Goal: Task Accomplishment & Management: Complete application form

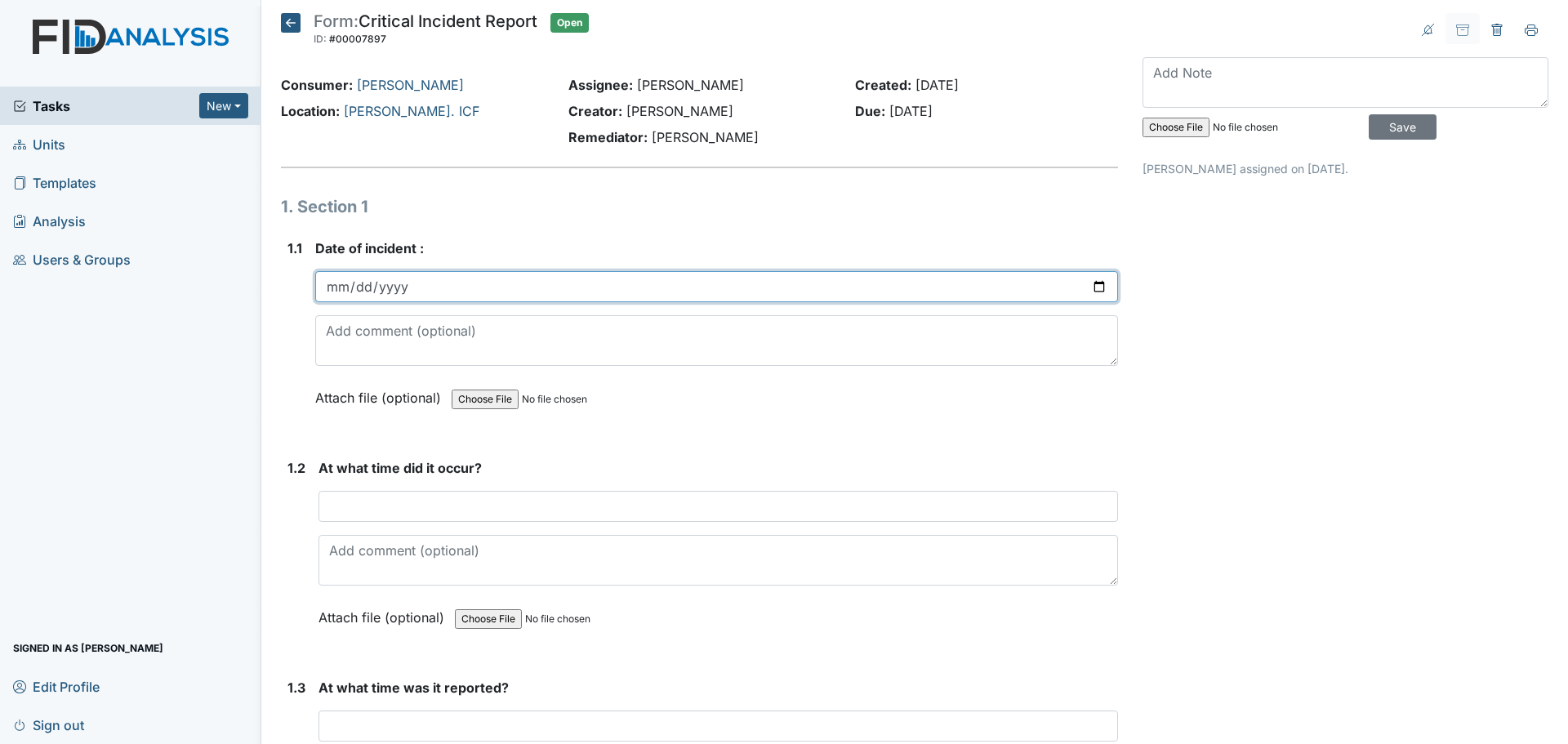
click at [1096, 285] on input "date" at bounding box center [716, 285] width 803 height 31
type input "[DATE]"
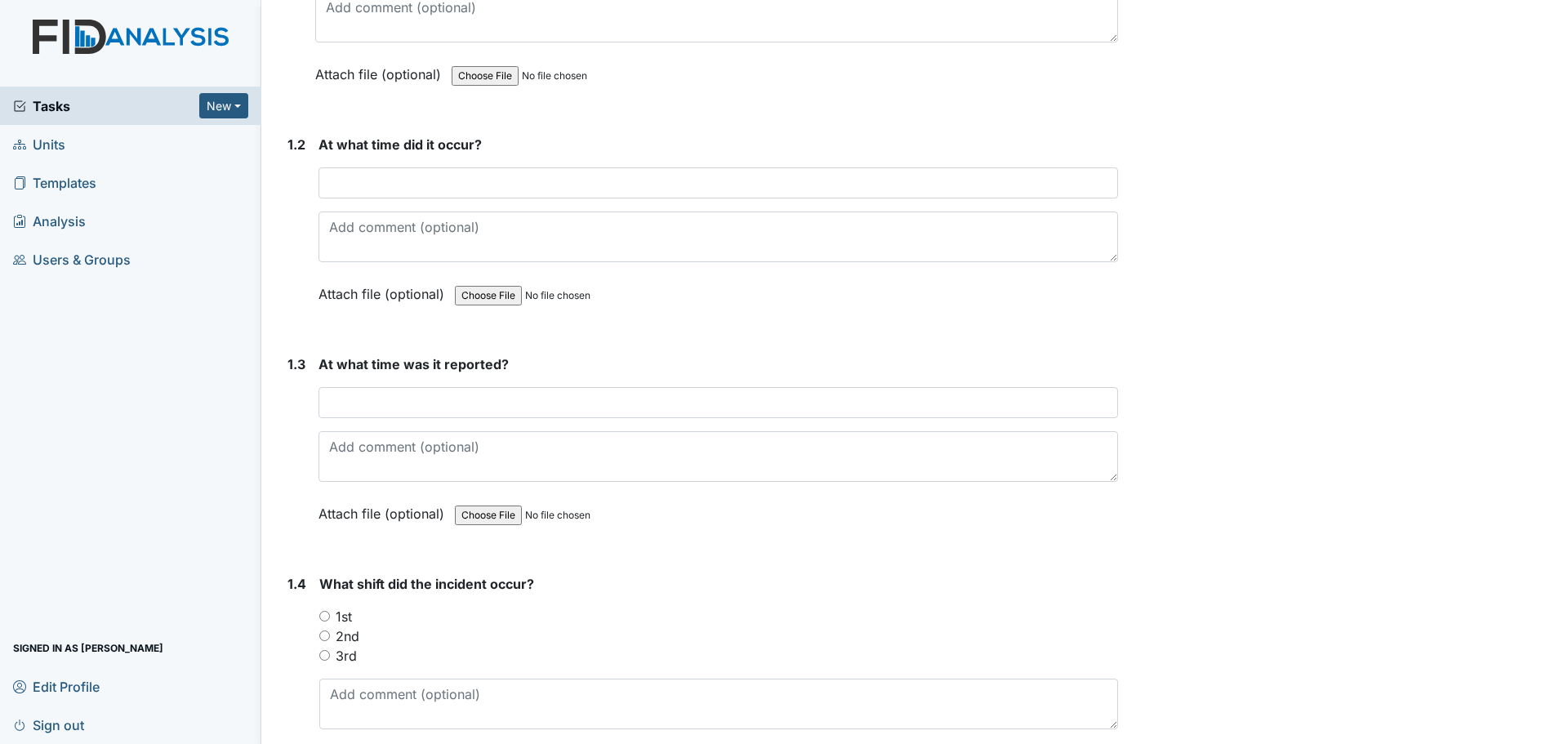
scroll to position [326, 0]
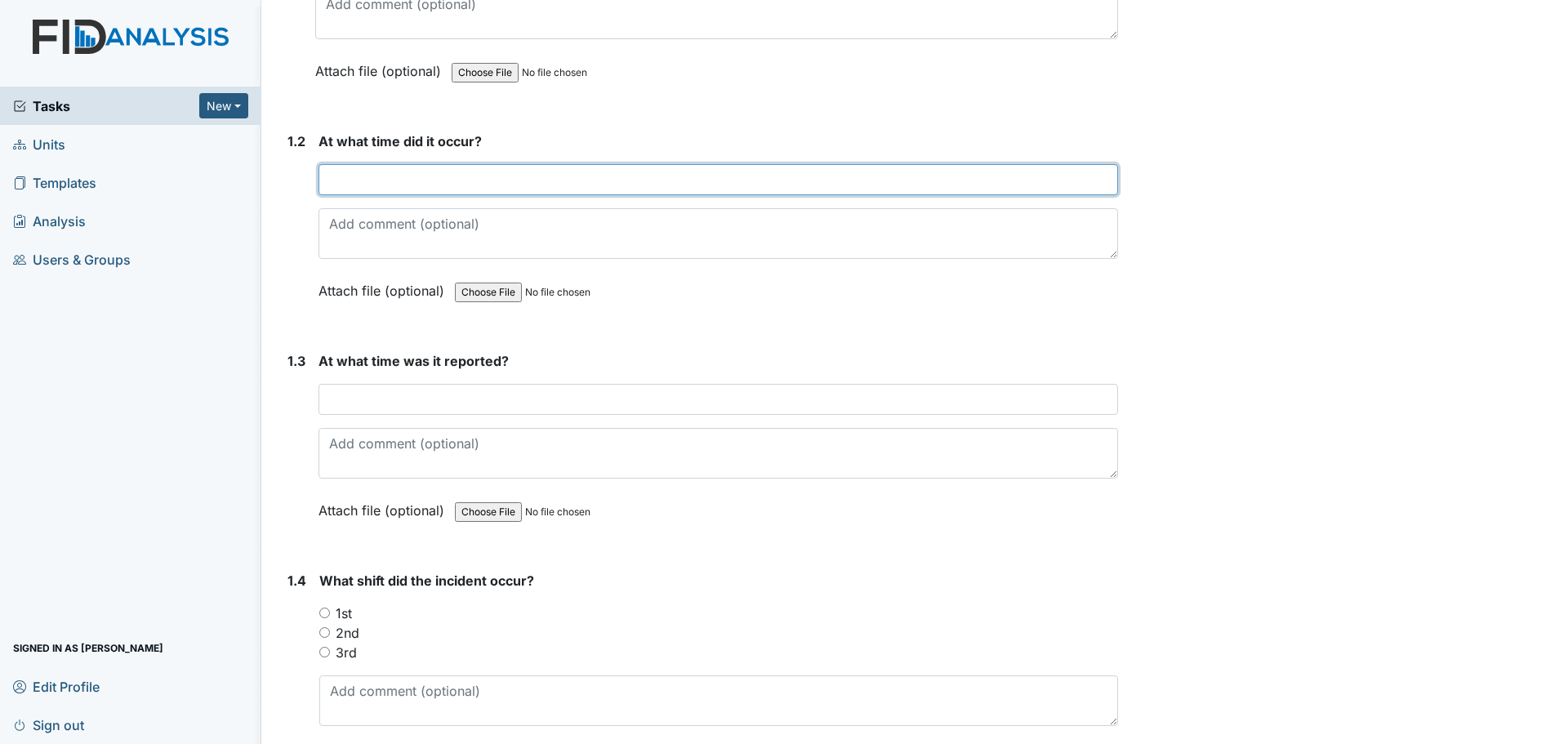
click at [437, 167] on input "text" at bounding box center [718, 179] width 800 height 31
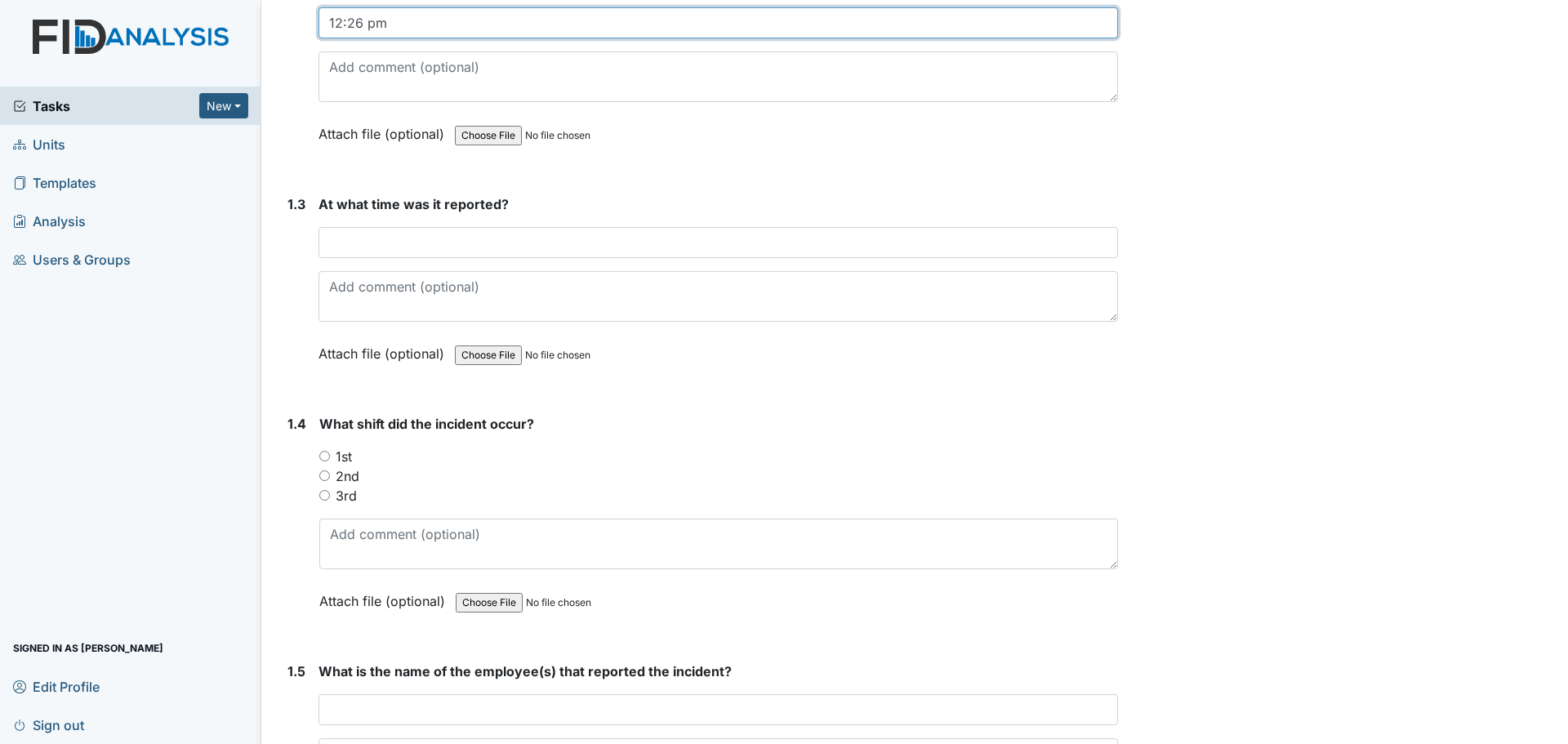
scroll to position [489, 0]
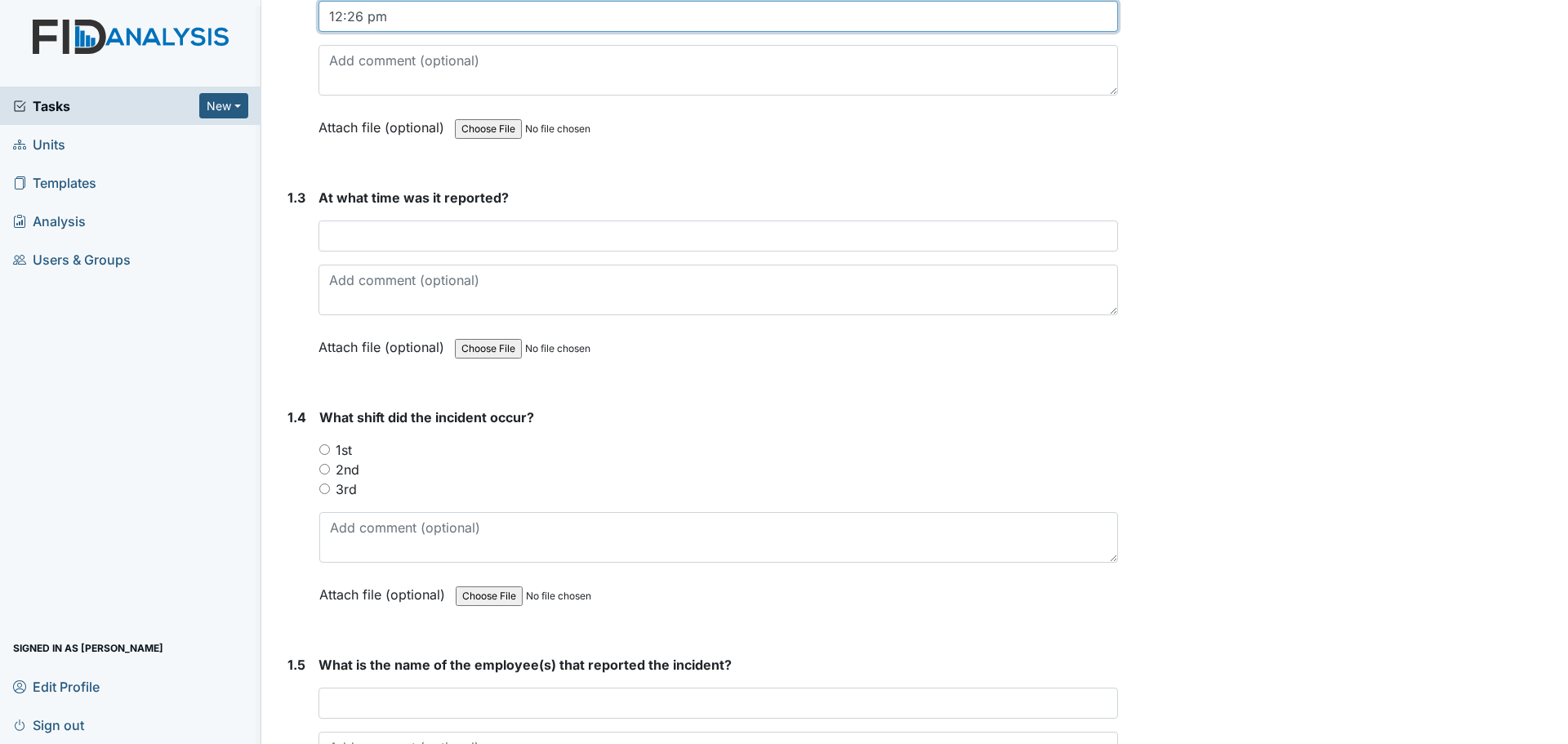
type input "12:26 pm"
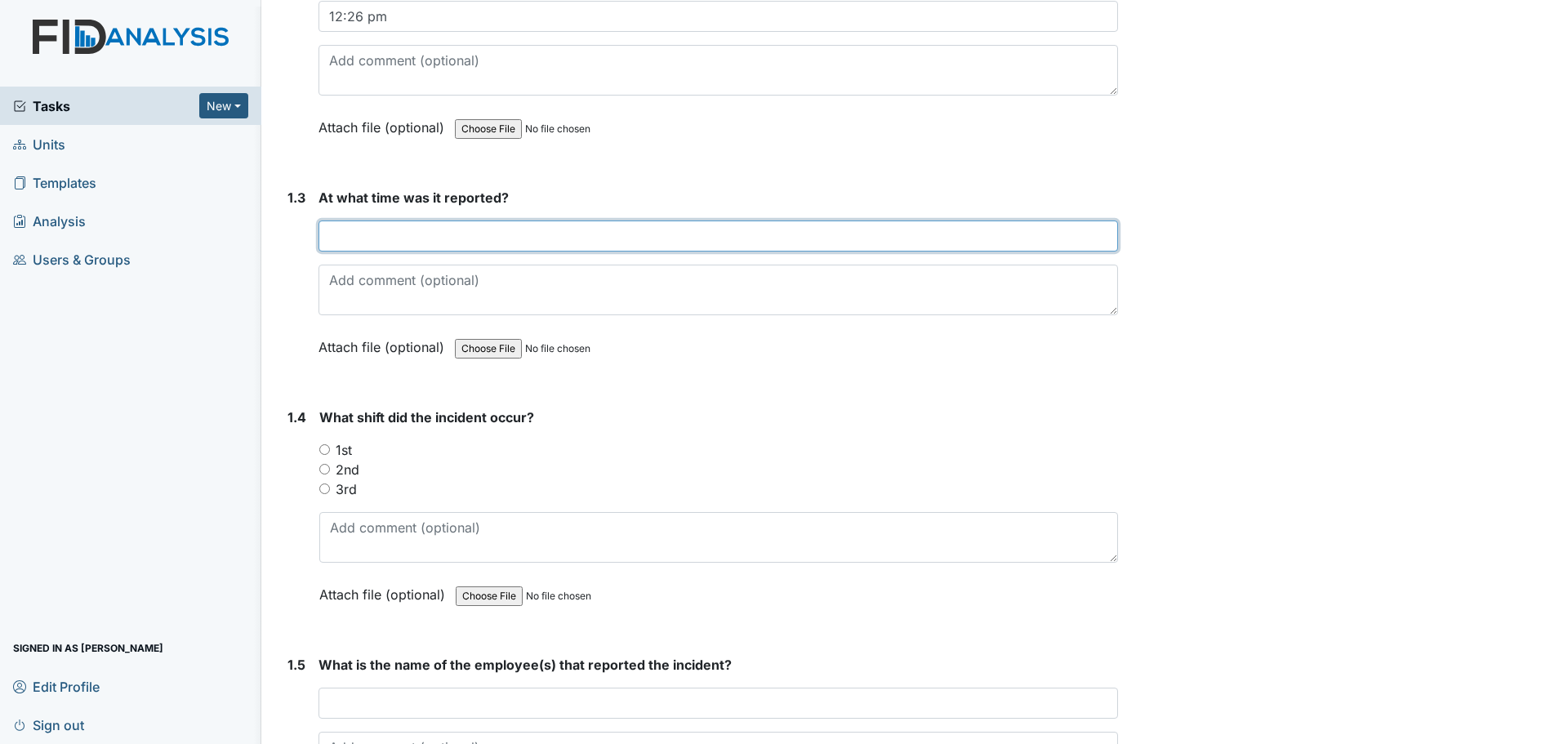
click at [463, 244] on input "text" at bounding box center [718, 236] width 800 height 31
type input "9"
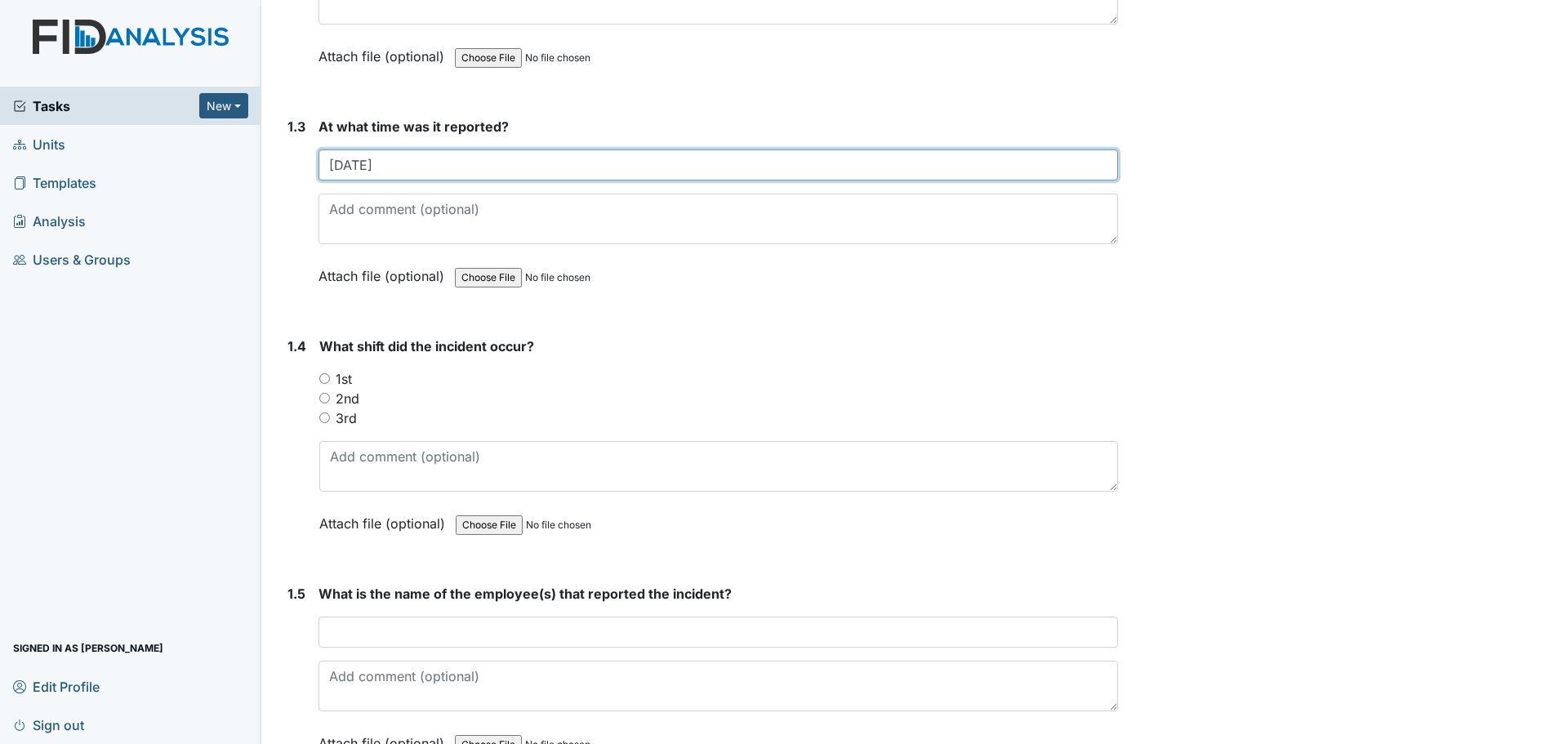
scroll to position [735, 0]
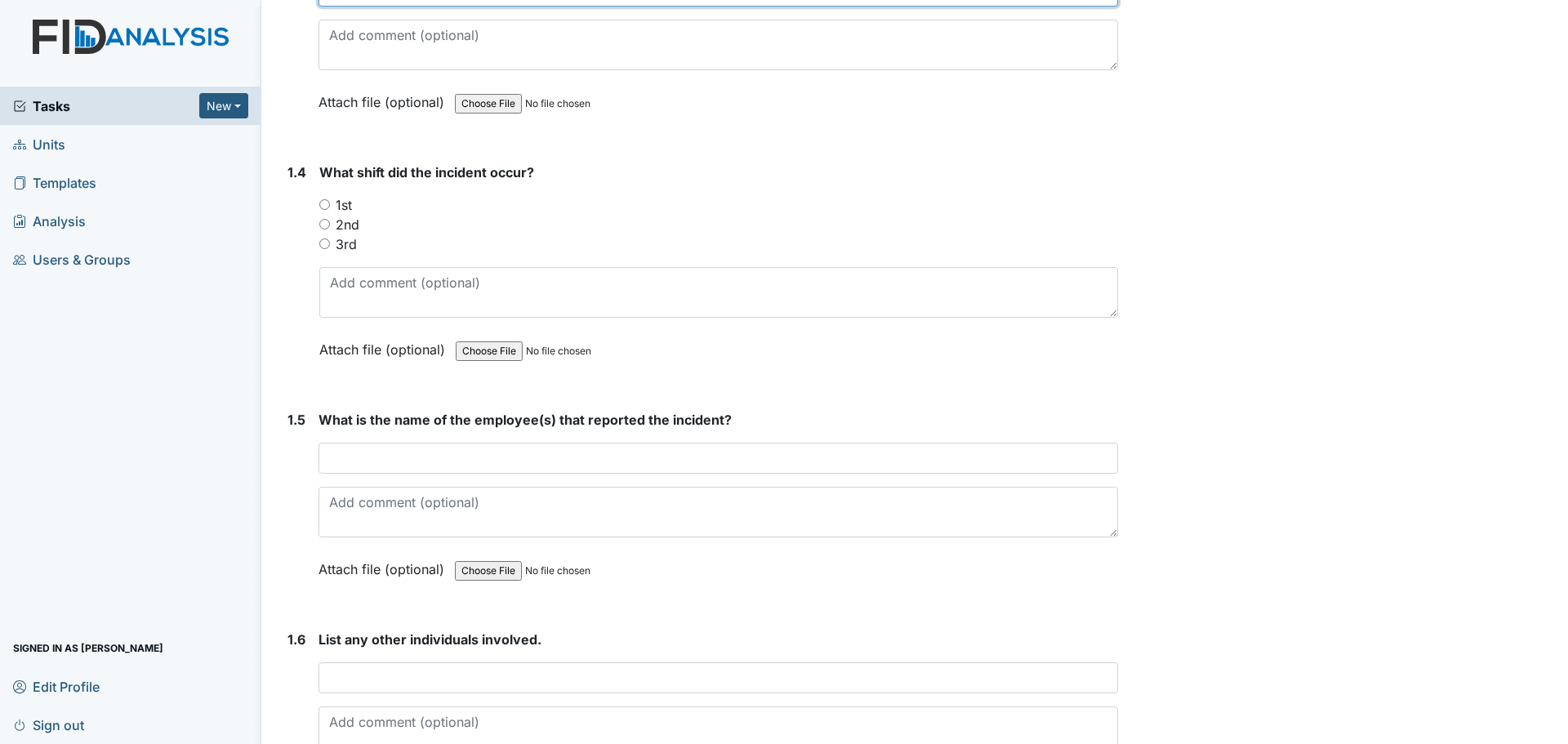
type input "8/25/25"
click at [341, 199] on label "1st" at bounding box center [343, 205] width 16 height 20
click at [330, 199] on input "1st" at bounding box center [324, 204] width 11 height 11
radio input "true"
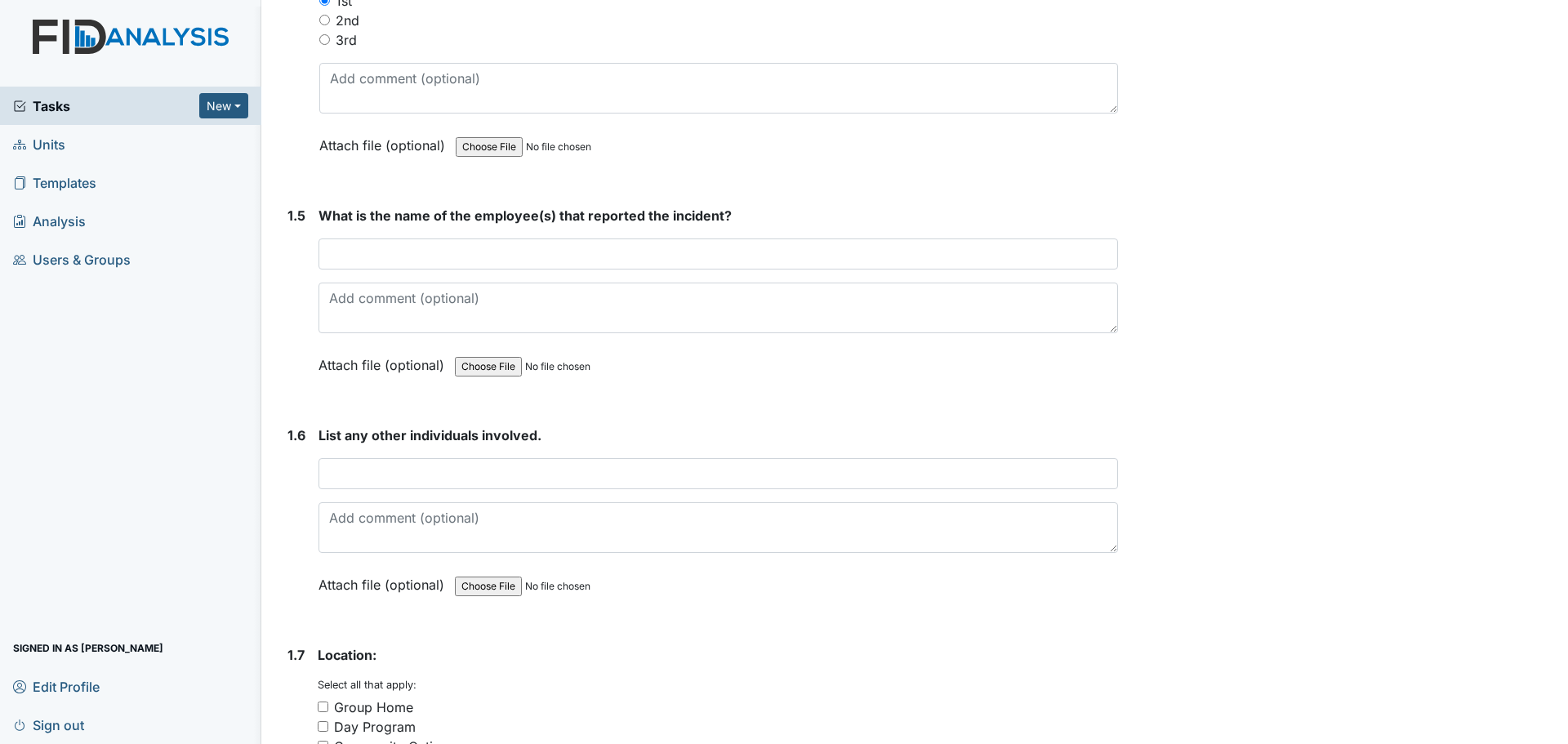
scroll to position [1061, 0]
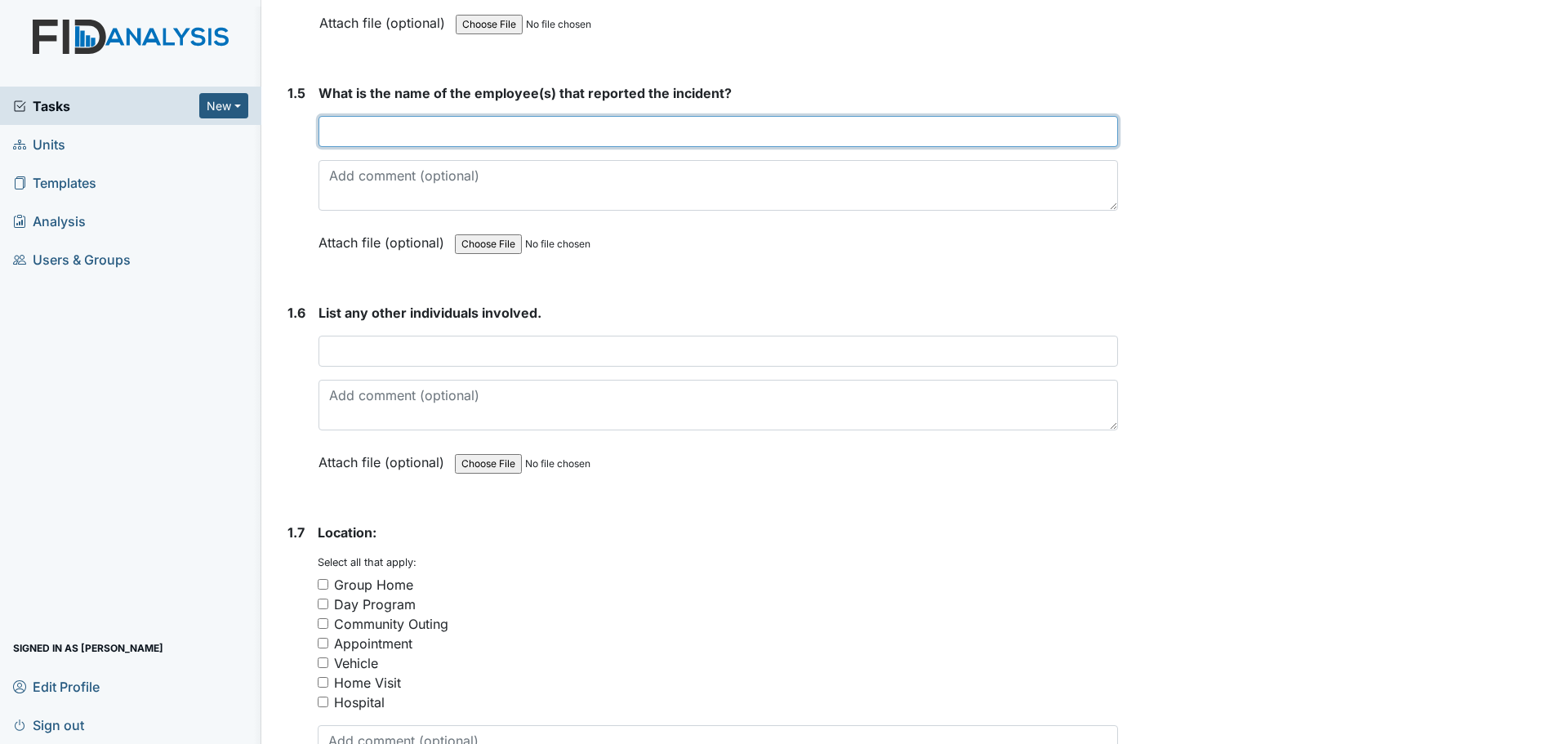
click at [411, 142] on input "text" at bounding box center [718, 131] width 800 height 31
click at [331, 130] on input "Citizen" at bounding box center [718, 131] width 800 height 31
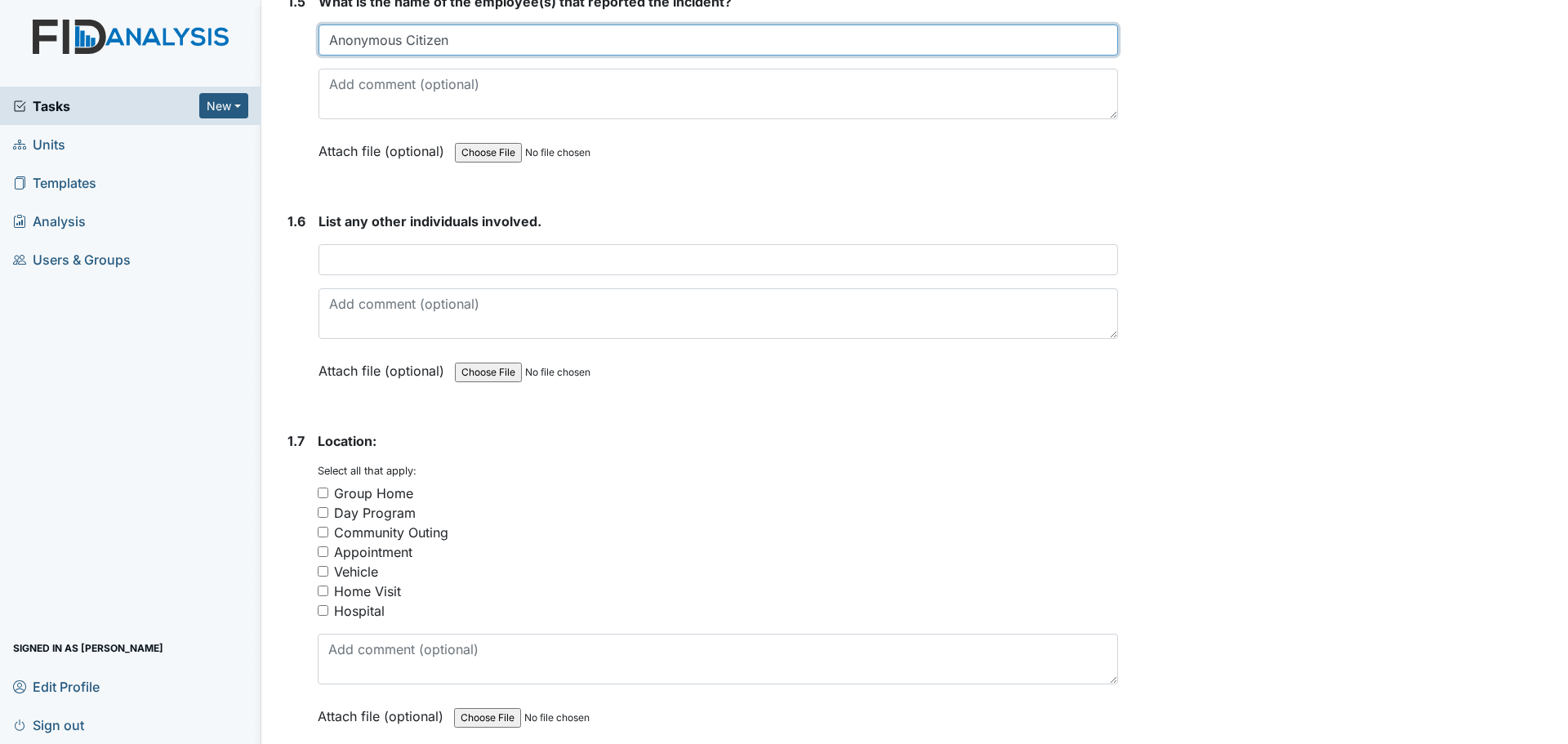
scroll to position [1306, 0]
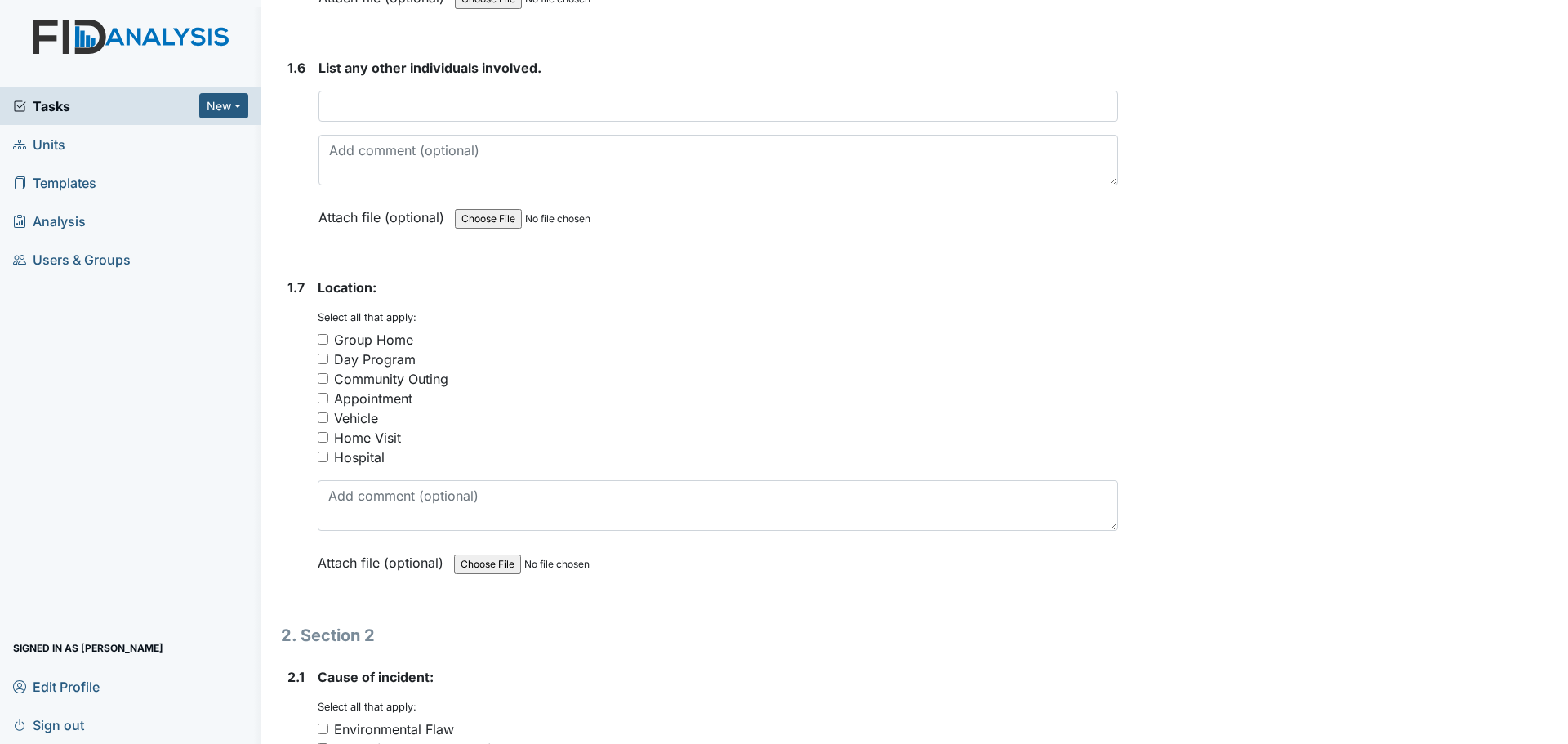
type input "Anonymous Citizen"
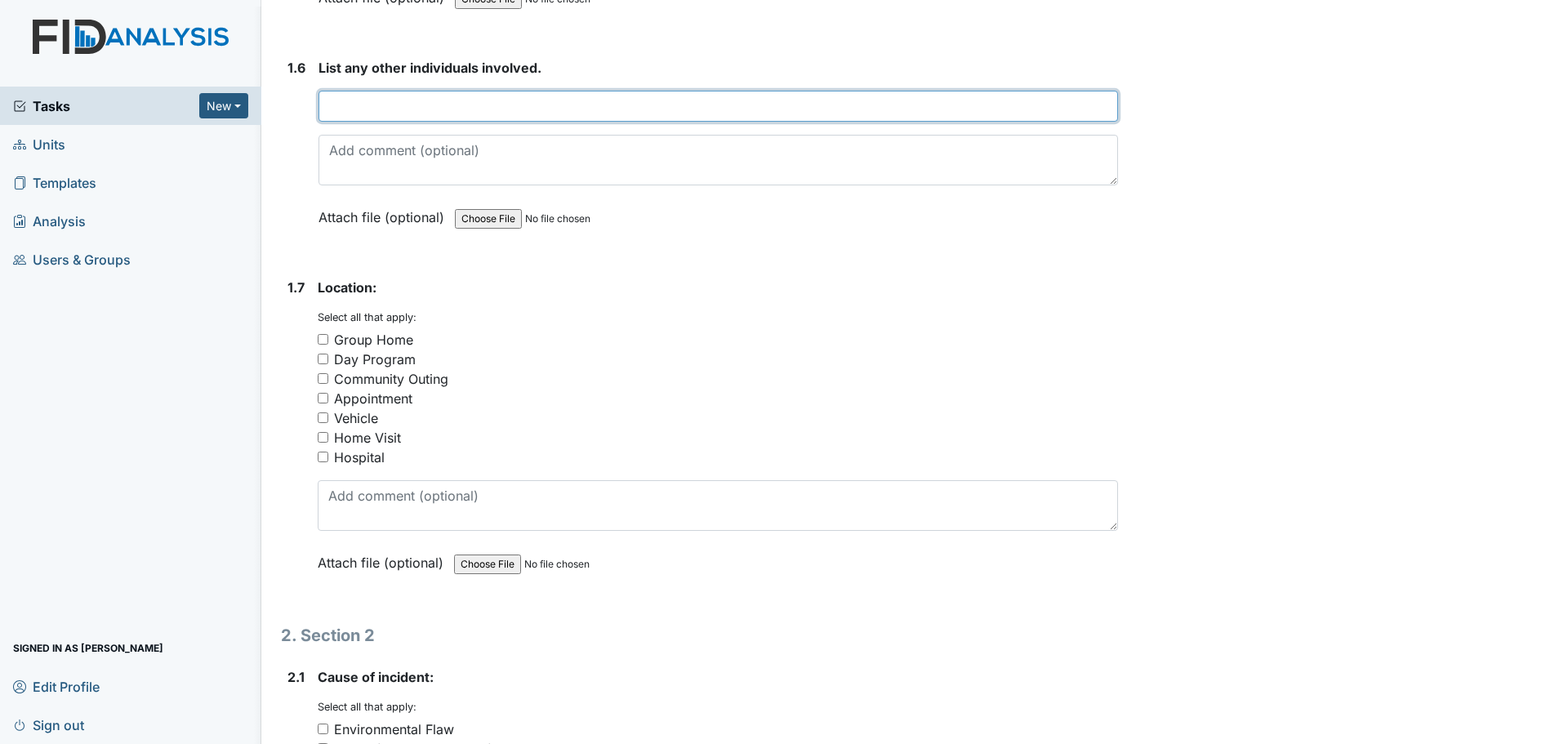
click at [386, 111] on input "text" at bounding box center [718, 105] width 800 height 31
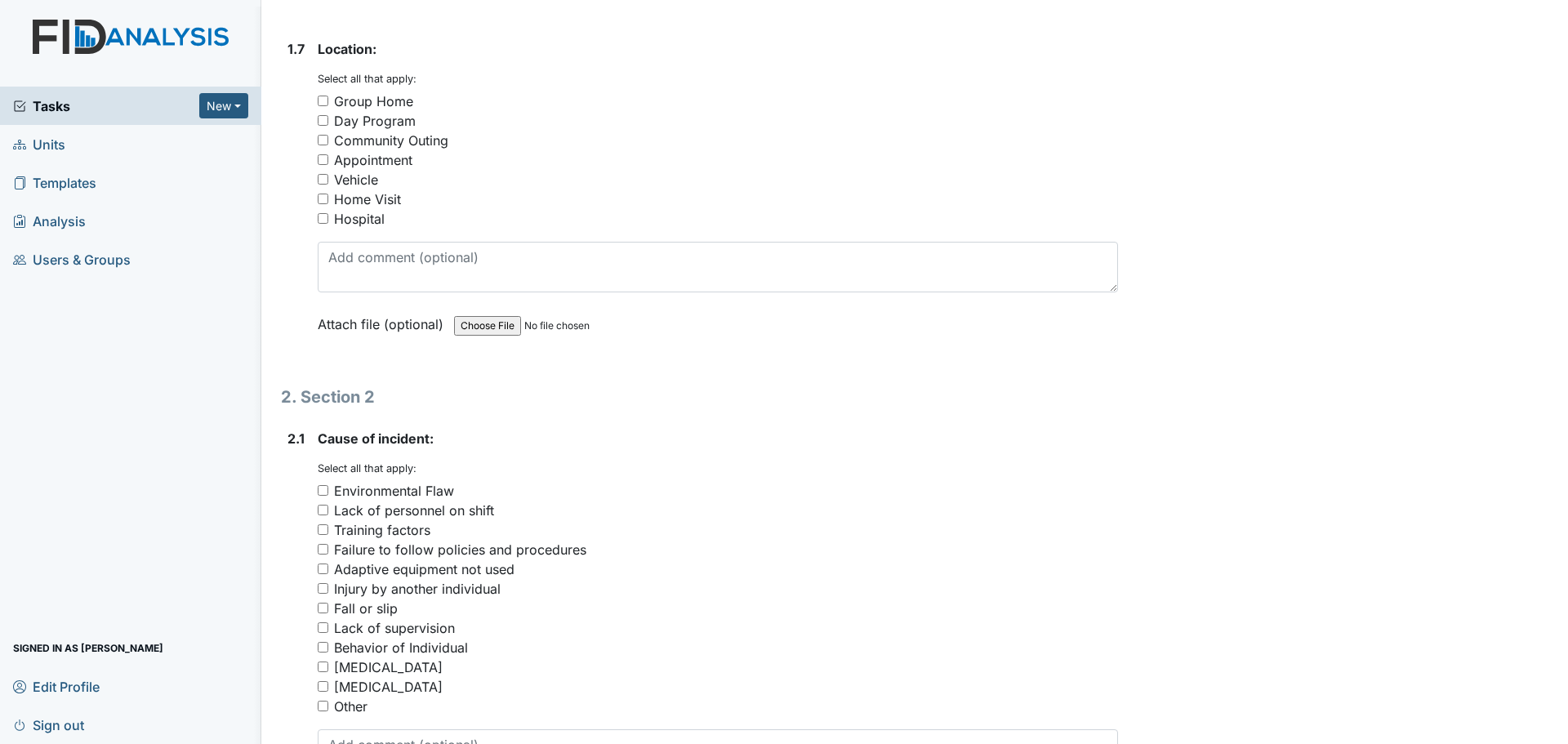
scroll to position [1551, 0]
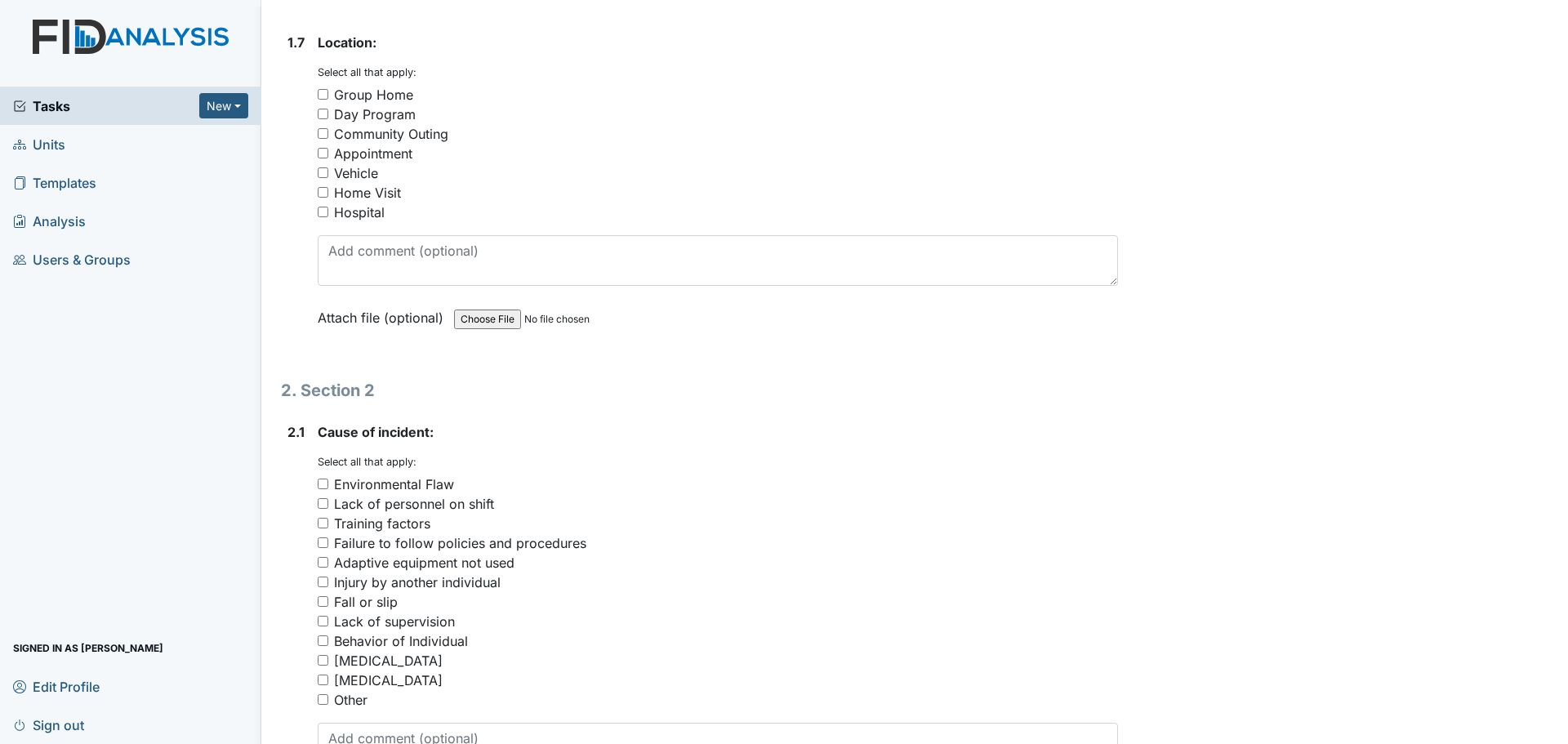
type input "N/A"
click at [376, 130] on div "Community Outing" at bounding box center [391, 134] width 114 height 20
click at [328, 130] on input "Community Outing" at bounding box center [322, 133] width 11 height 11
checkbox input "true"
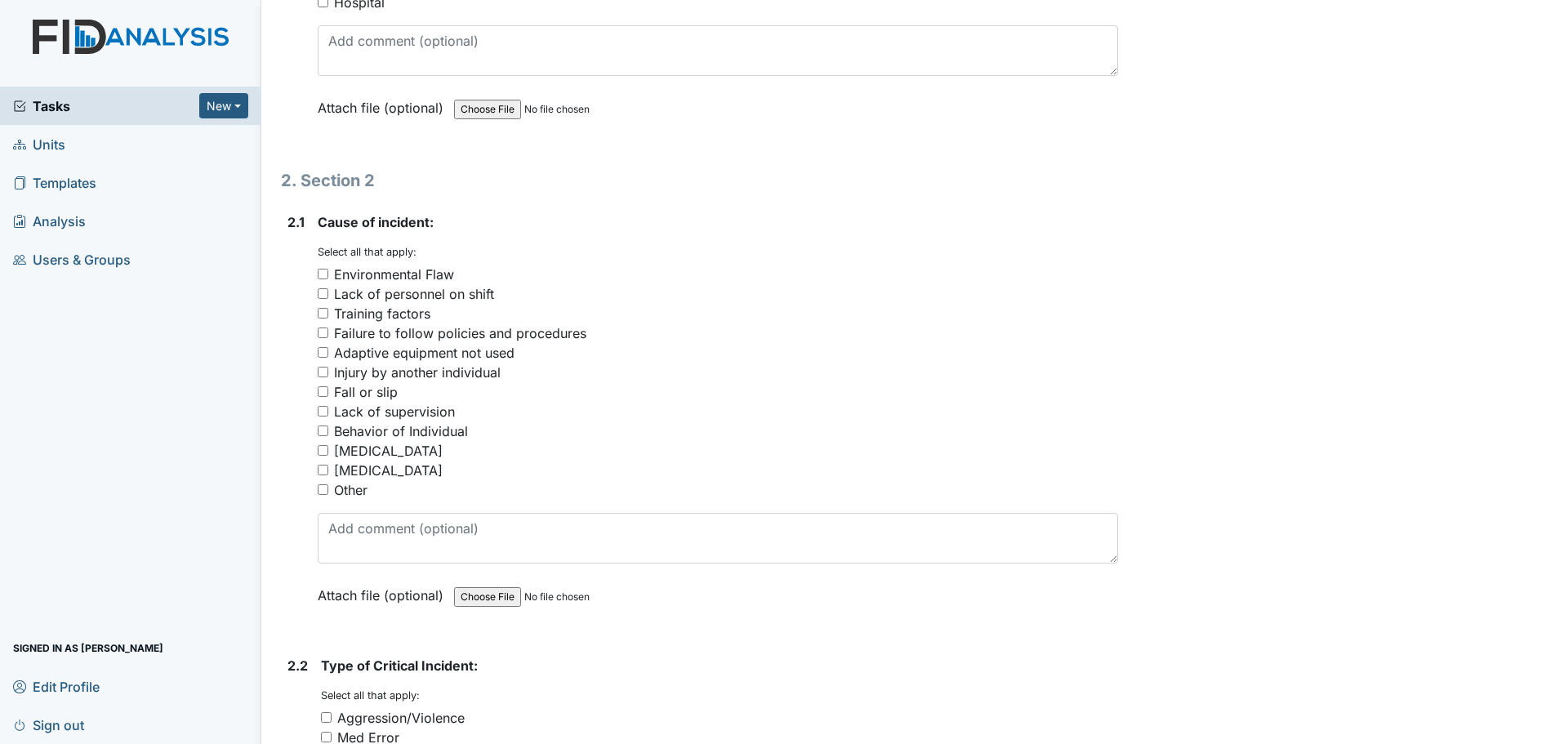
scroll to position [1796, 0]
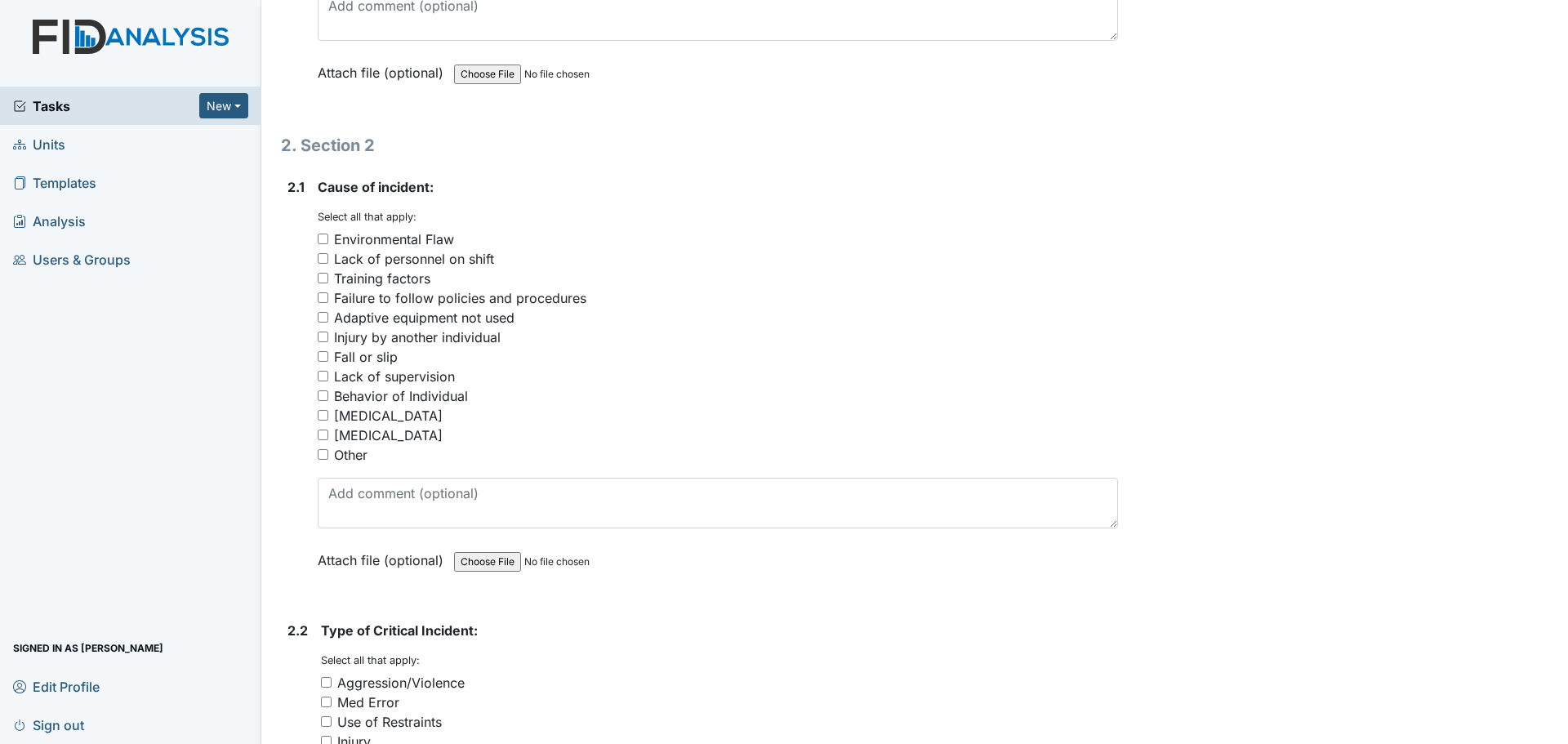
click at [385, 299] on div "Failure to follow policies and procedures" at bounding box center [461, 298] width 253 height 20
click at [328, 299] on input "Failure to follow policies and procedures" at bounding box center [322, 297] width 11 height 11
checkbox input "true"
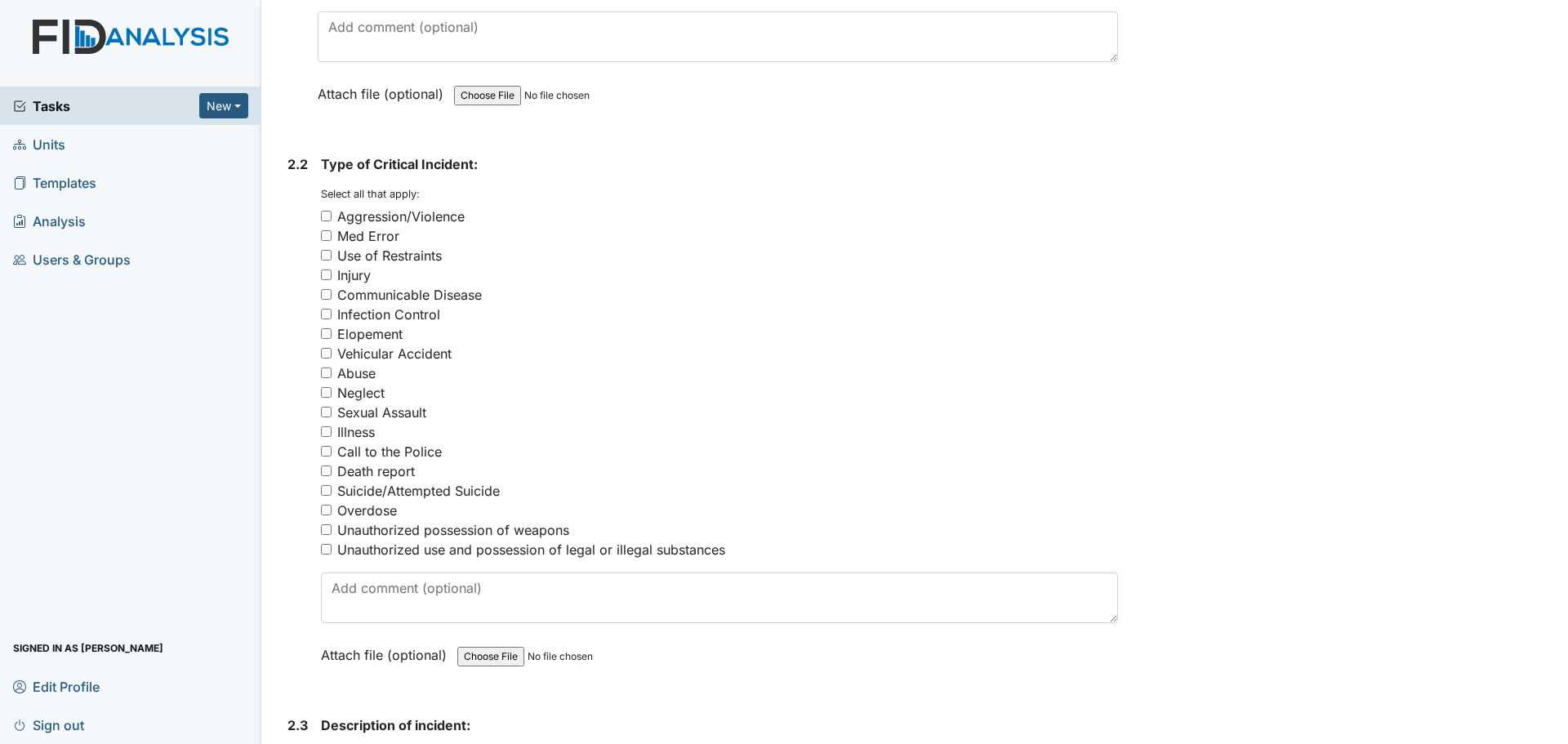
scroll to position [2286, 0]
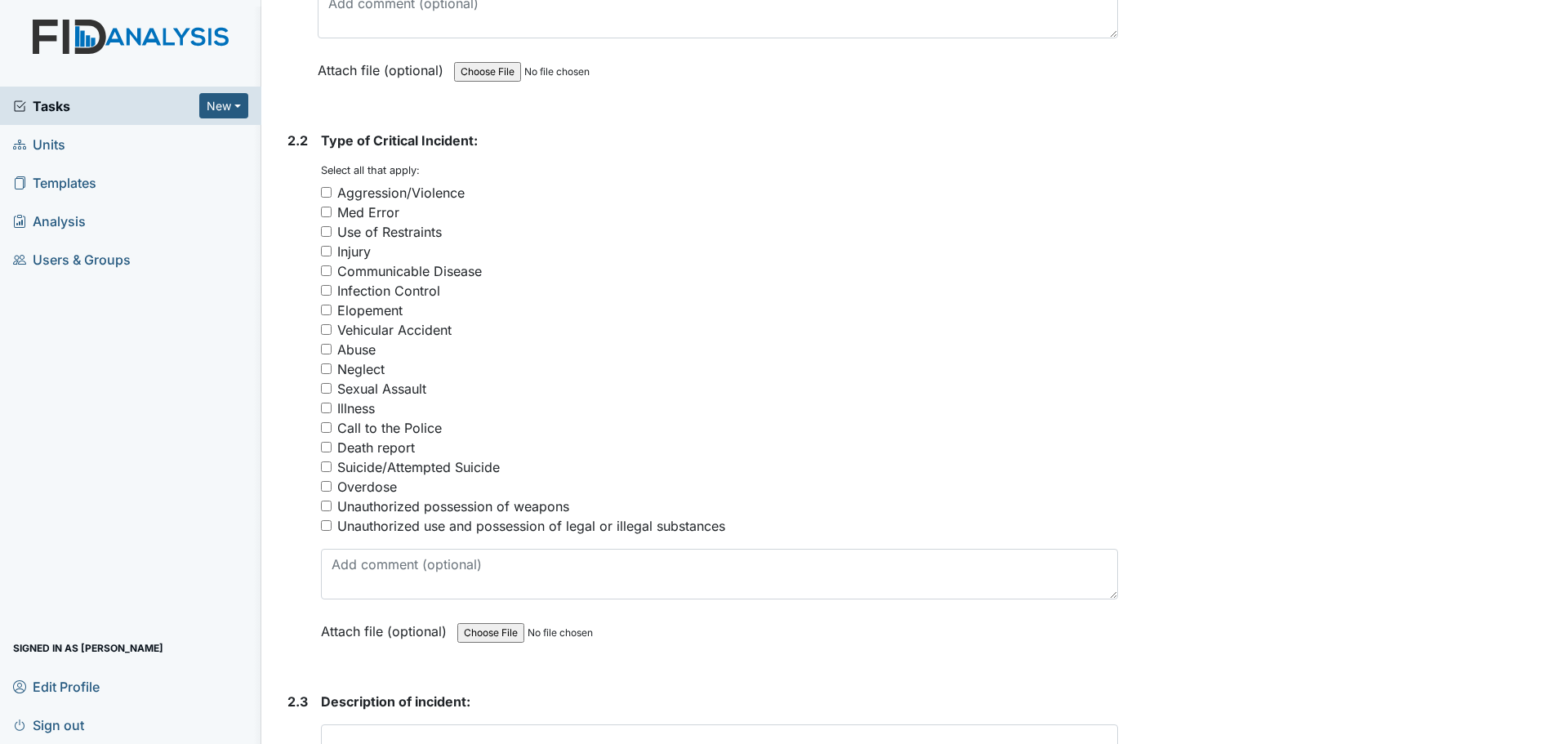
click at [363, 346] on div "Abuse" at bounding box center [356, 349] width 39 height 20
click at [331, 346] on input "Abuse" at bounding box center [326, 349] width 11 height 11
checkbox input "true"
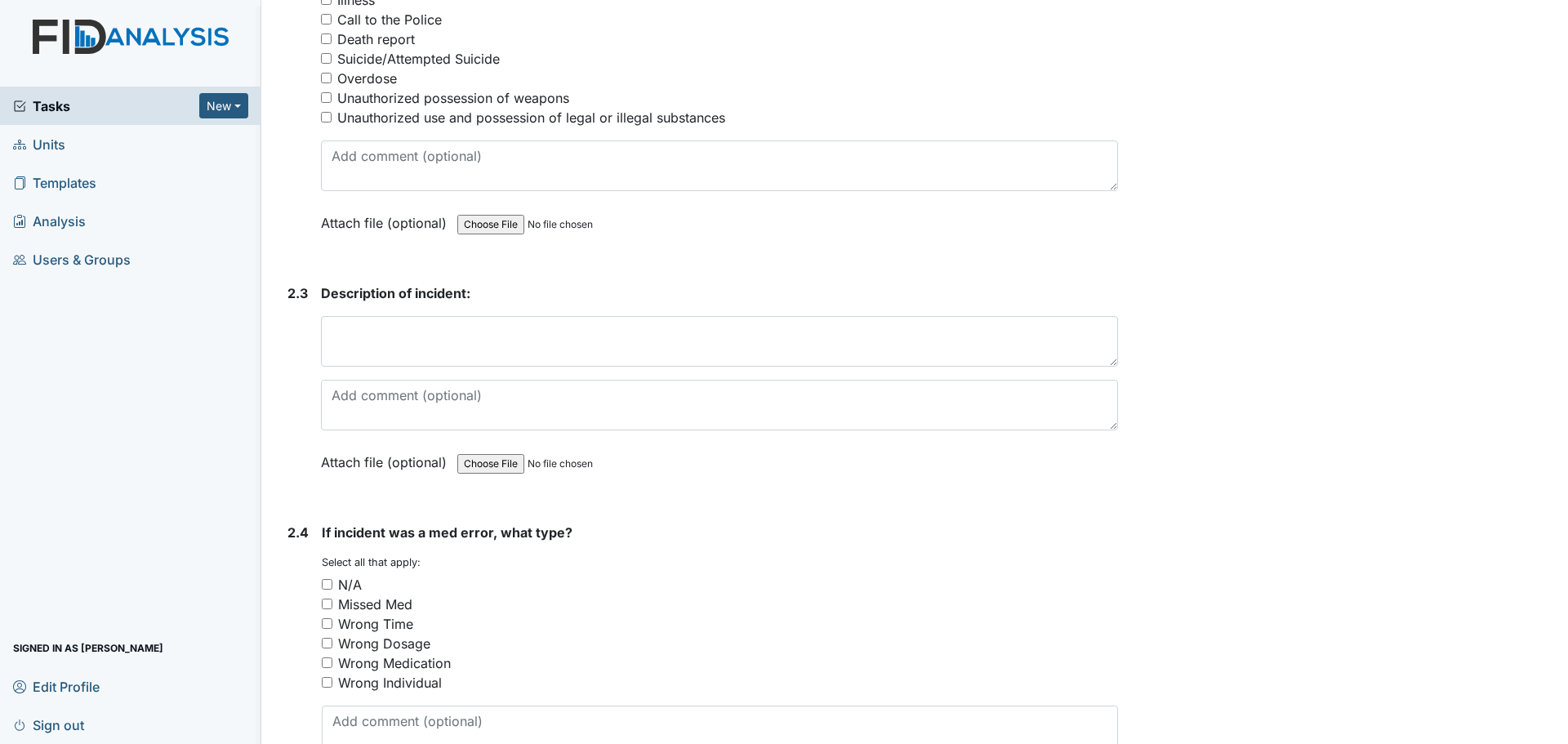
scroll to position [2776, 0]
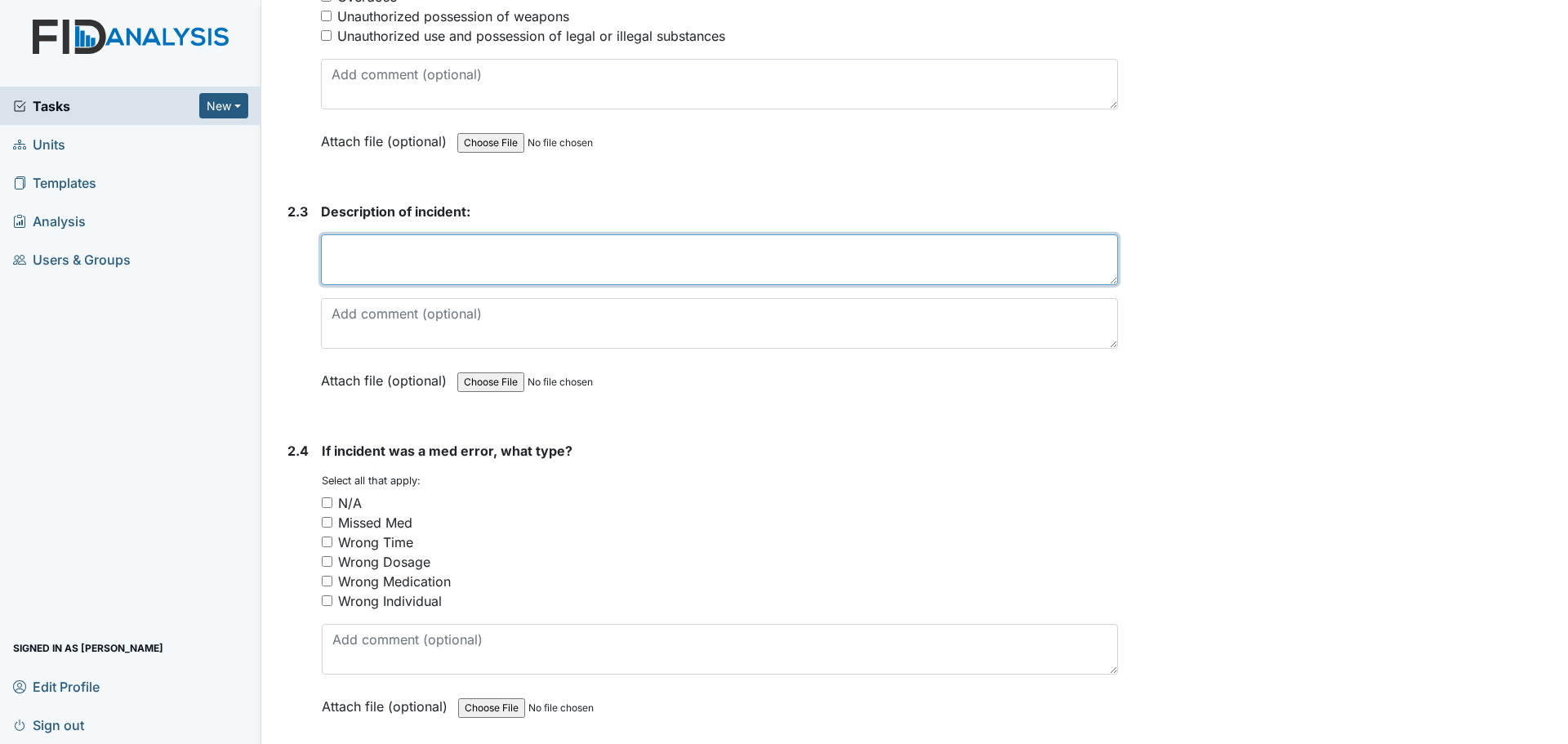
click at [619, 273] on textarea at bounding box center [719, 260] width 797 height 51
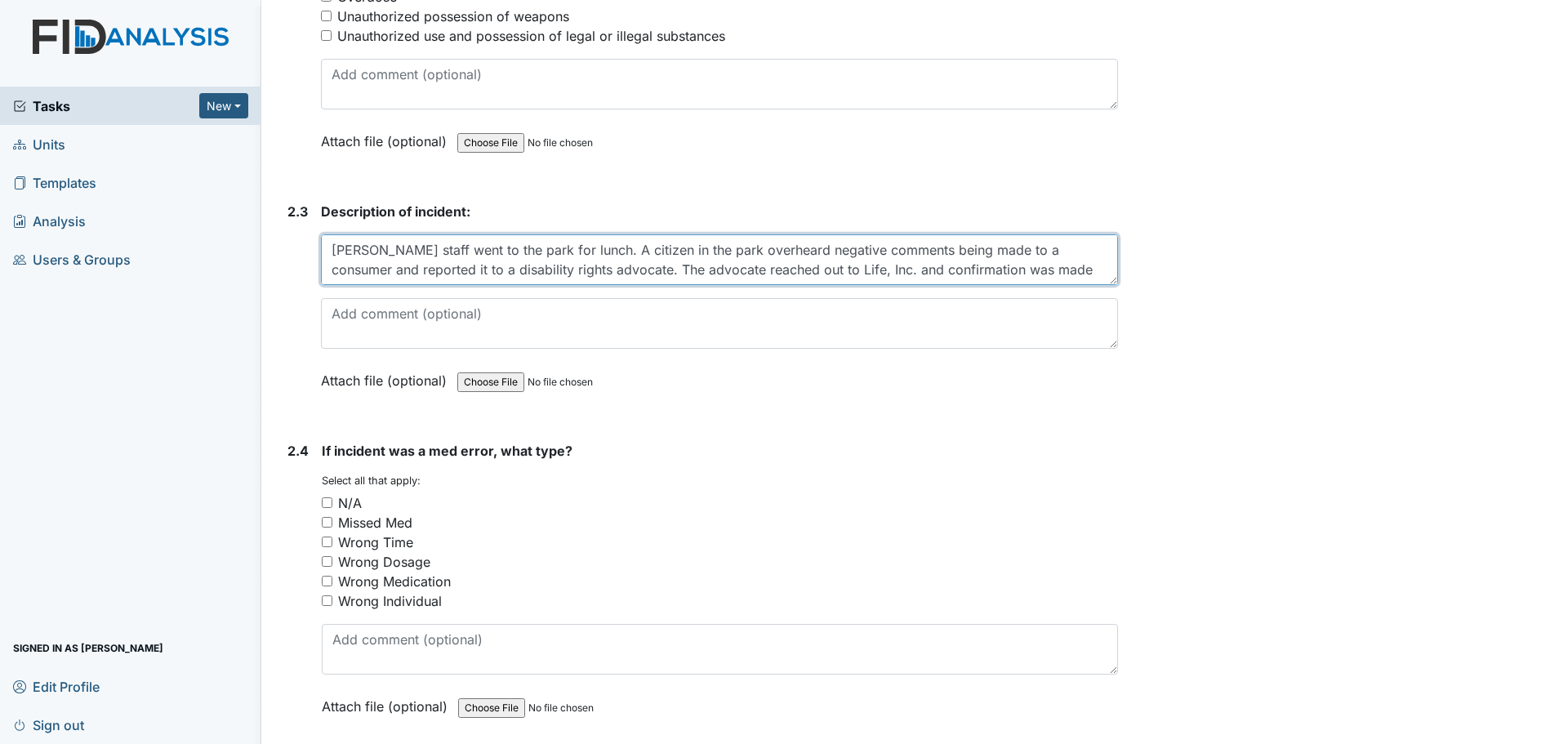
scroll to position [13, 0]
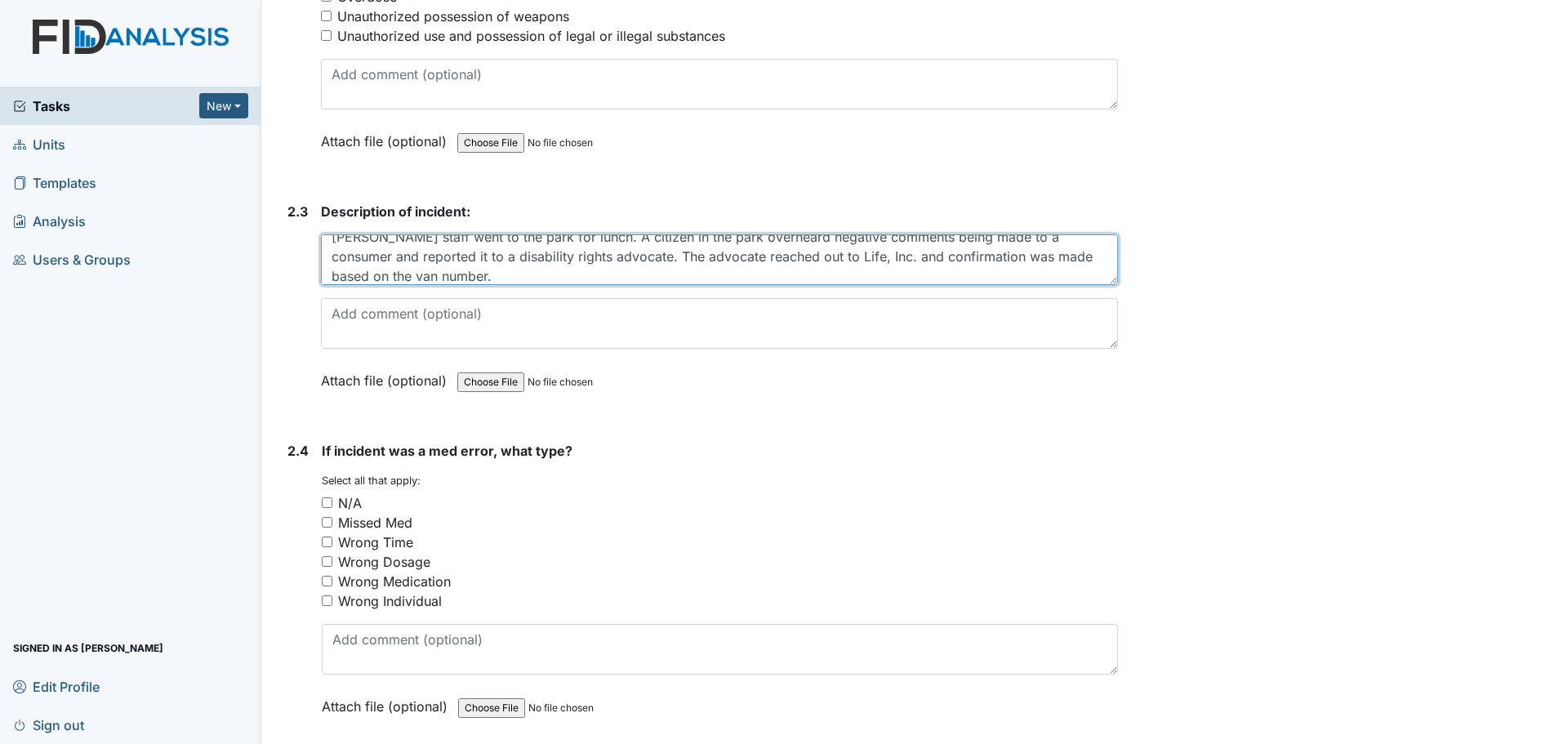
type textarea "Luke Street staff went to the park for lunch. A citizen in the park overheard n…"
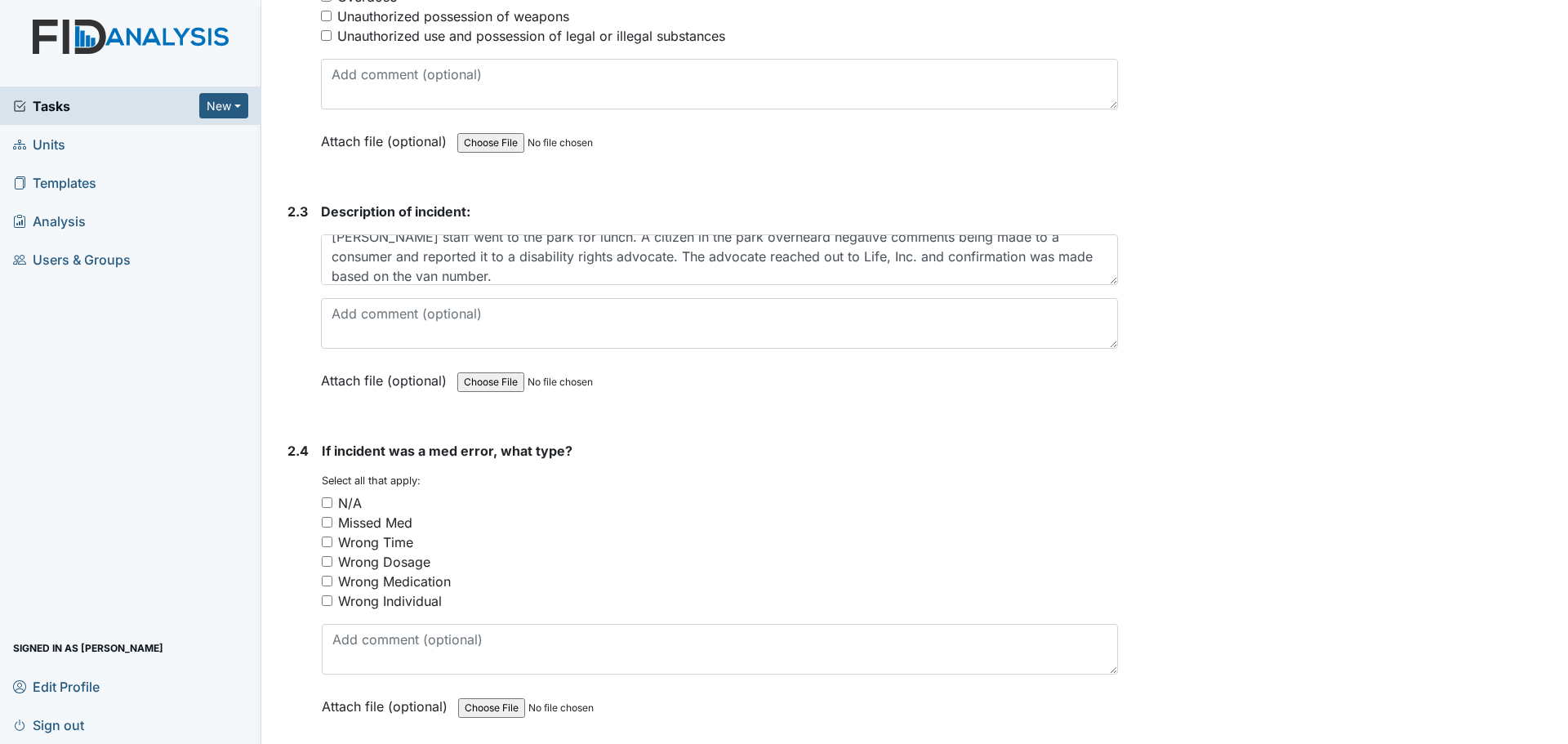
click at [328, 504] on input "N/A" at bounding box center [326, 502] width 11 height 11
checkbox input "true"
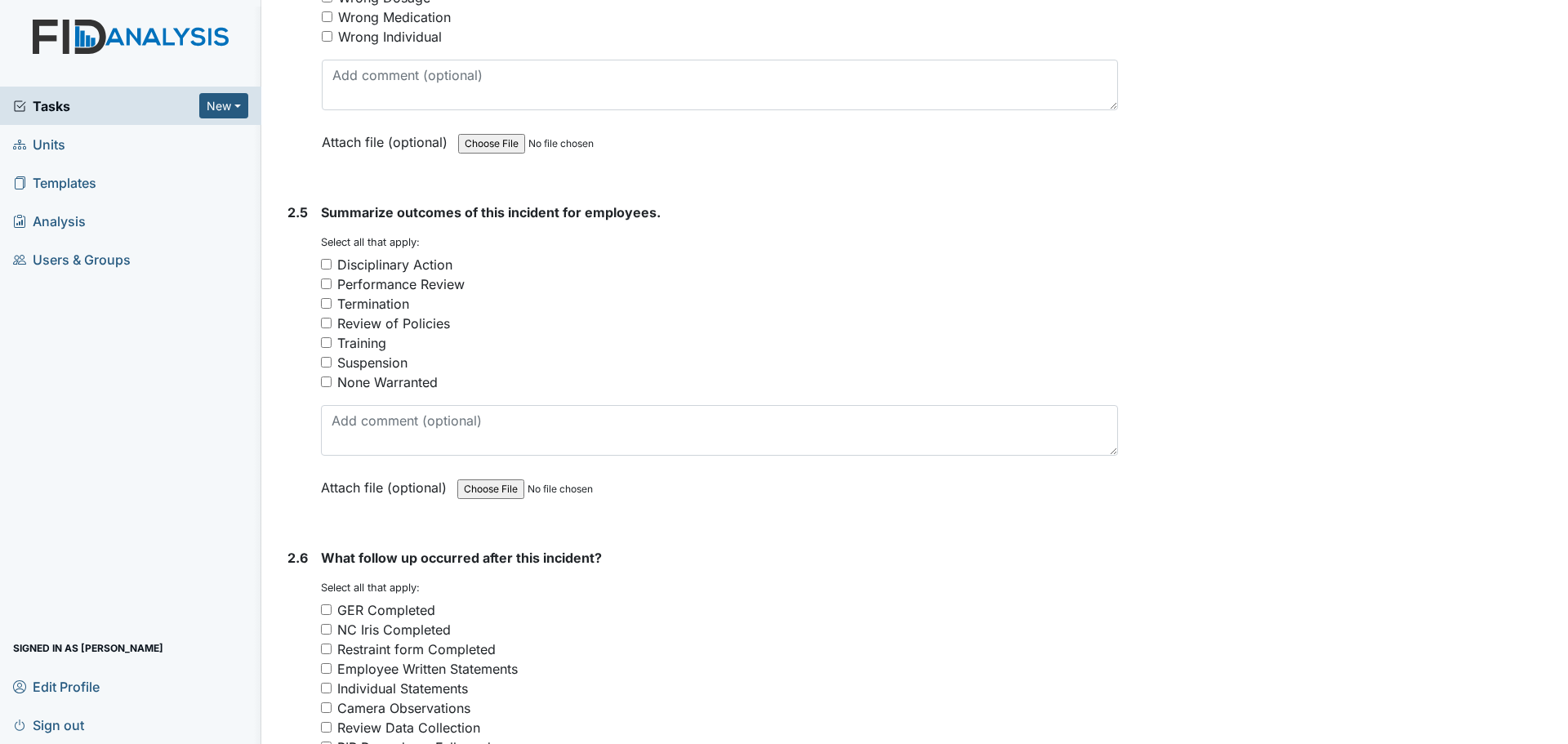
scroll to position [3347, 0]
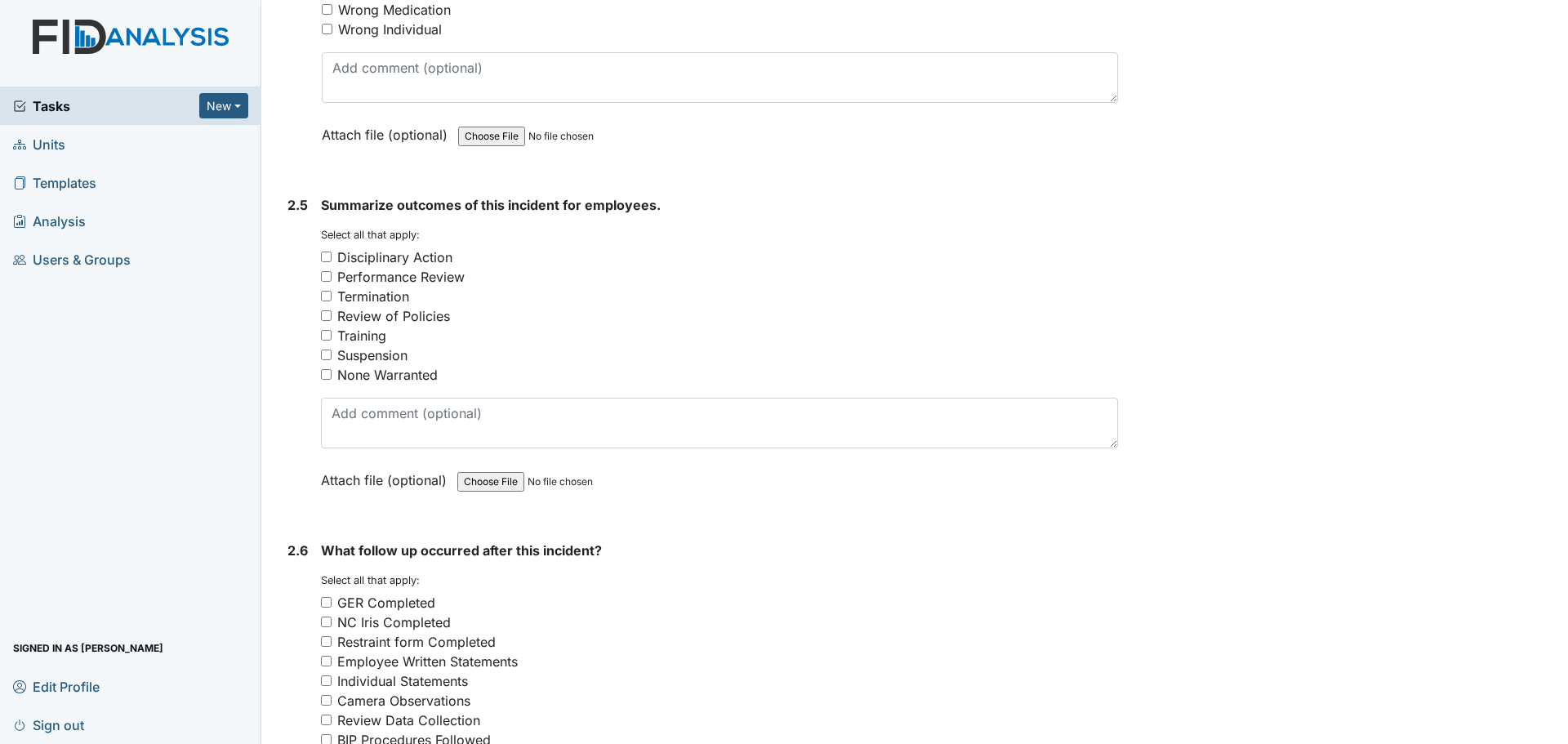
click at [444, 259] on div "Disciplinary Action" at bounding box center [395, 258] width 115 height 20
click at [331, 259] on input "Disciplinary Action" at bounding box center [326, 257] width 11 height 11
checkbox input "true"
click at [371, 298] on div "Termination" at bounding box center [373, 296] width 72 height 20
click at [331, 298] on input "Termination" at bounding box center [326, 295] width 11 height 11
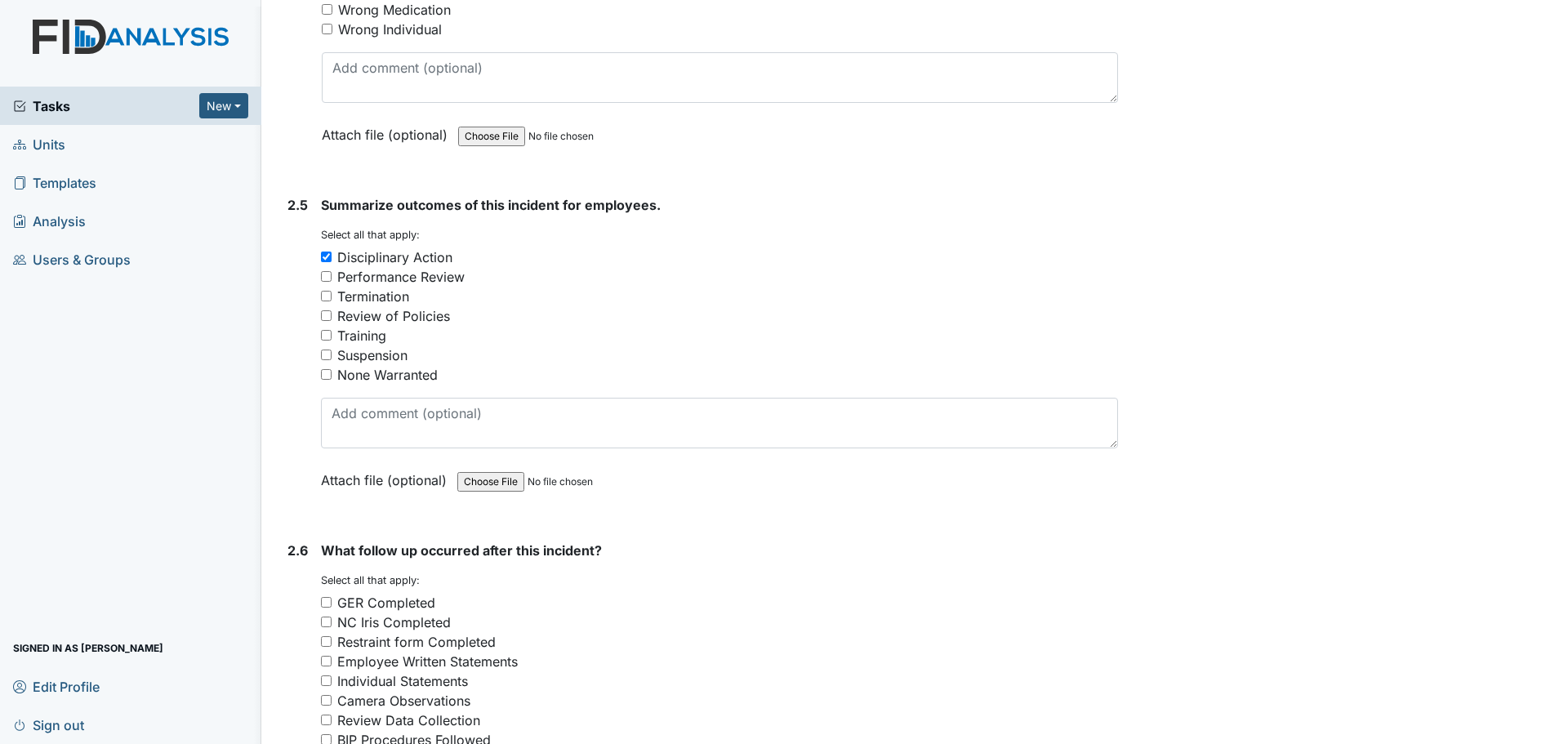
checkbox input "true"
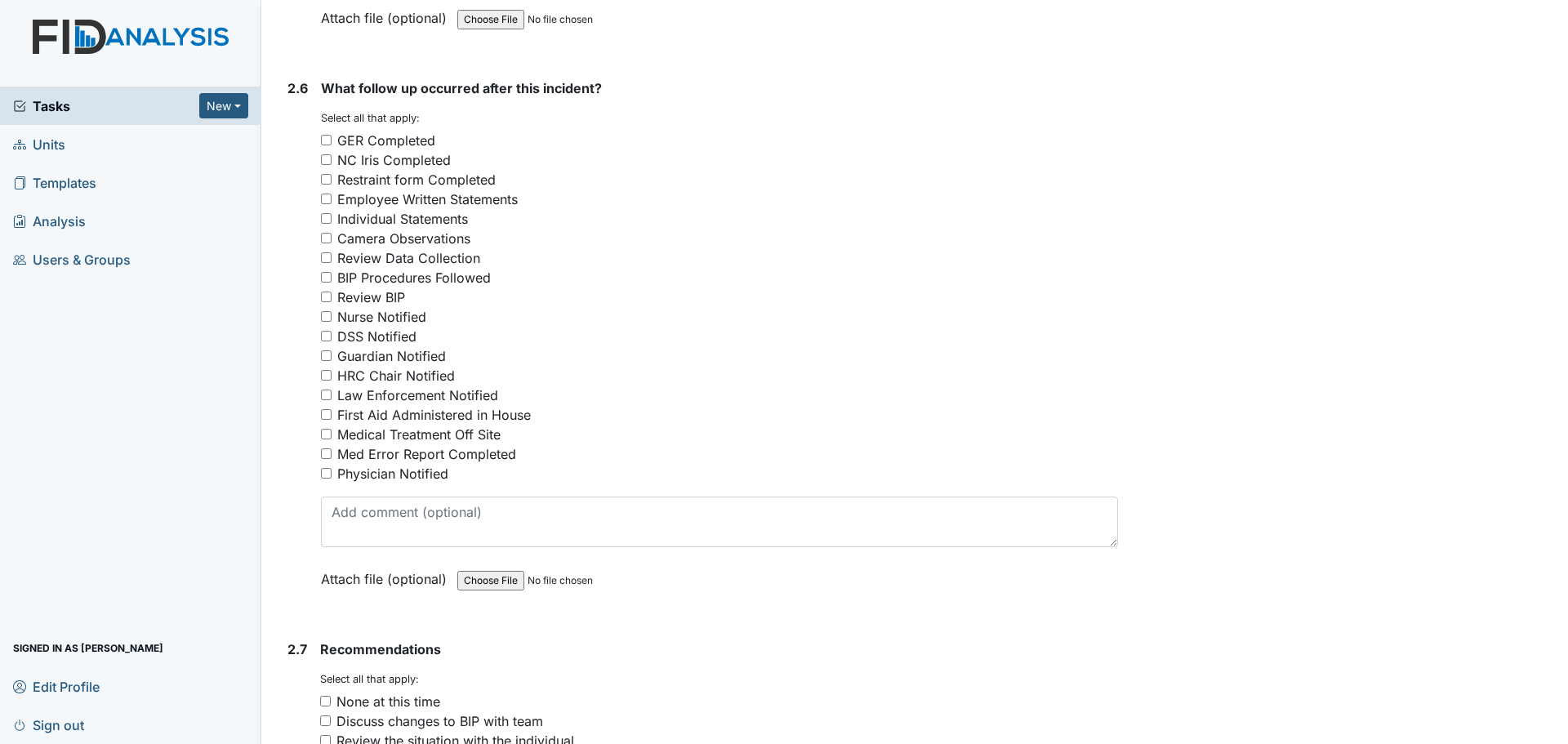
scroll to position [3837, 0]
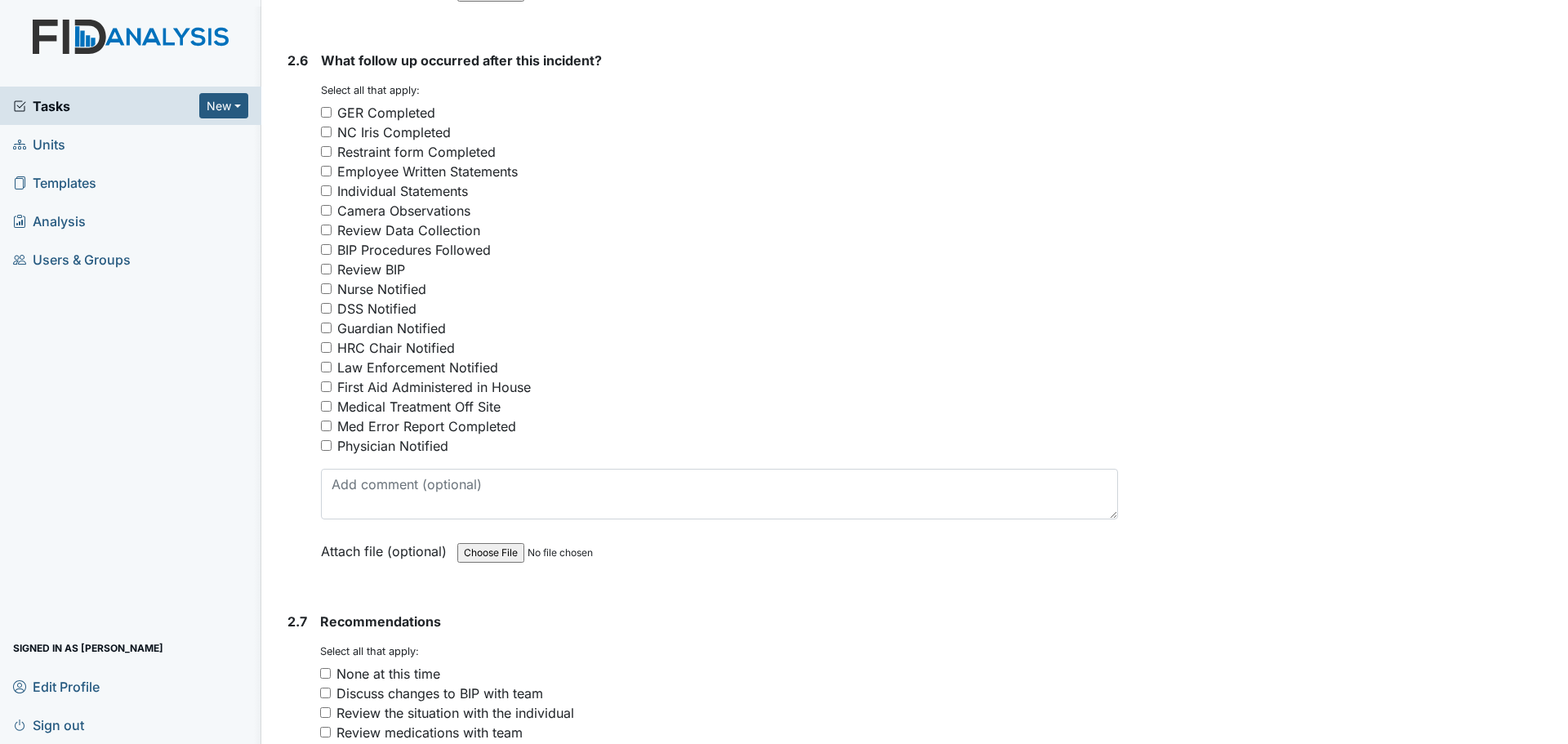
click at [387, 130] on div "NC Iris Completed" at bounding box center [394, 132] width 113 height 20
click at [331, 130] on input "NC Iris Completed" at bounding box center [326, 131] width 11 height 11
checkbox input "true"
click at [388, 173] on div "Employee Written Statements" at bounding box center [427, 172] width 180 height 20
click at [331, 173] on input "Employee Written Statements" at bounding box center [326, 171] width 11 height 11
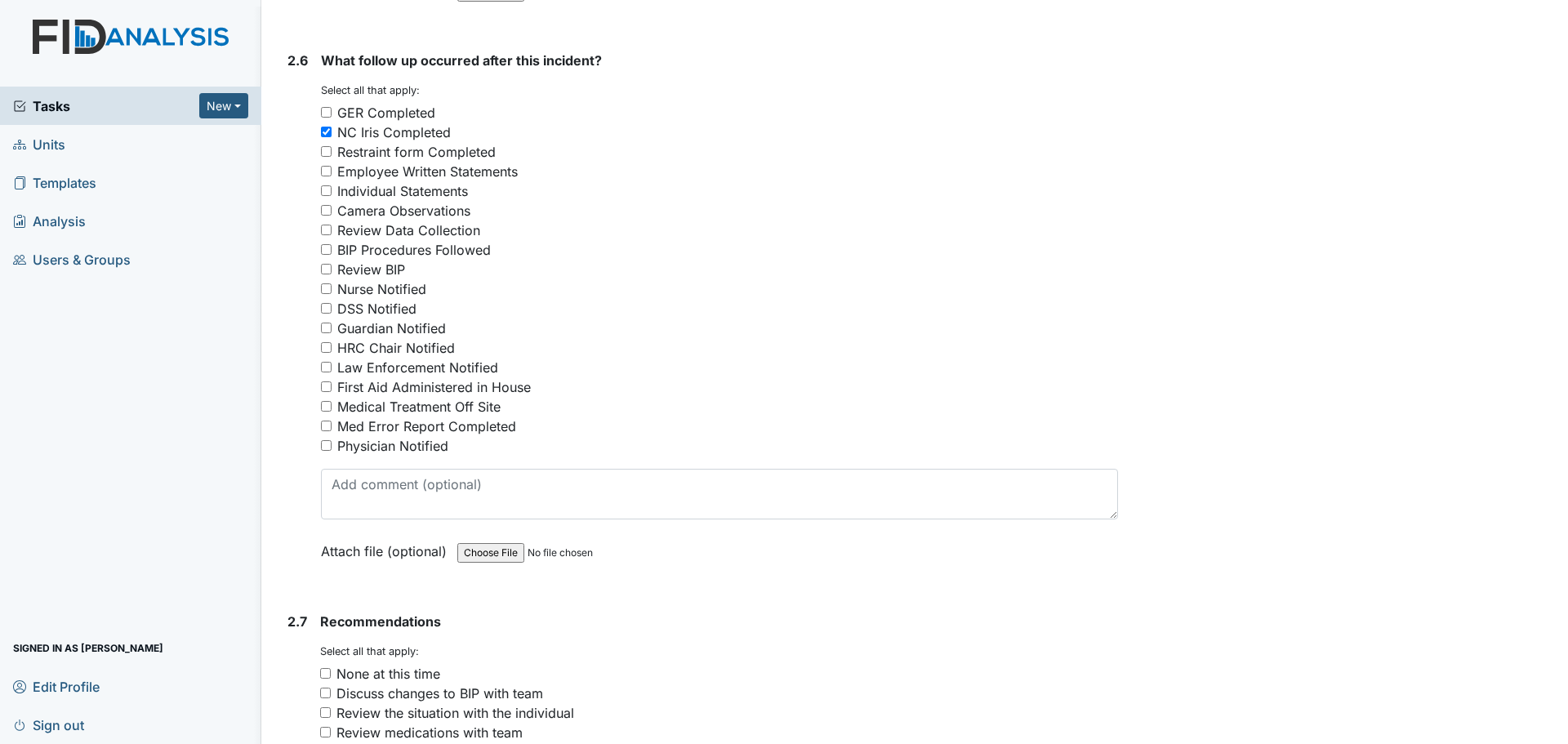
checkbox input "true"
click at [382, 307] on div "DSS Notified" at bounding box center [377, 308] width 80 height 20
click at [331, 307] on input "DSS Notified" at bounding box center [326, 308] width 11 height 11
checkbox input "true"
click at [390, 330] on div "Guardian Notified" at bounding box center [391, 328] width 108 height 20
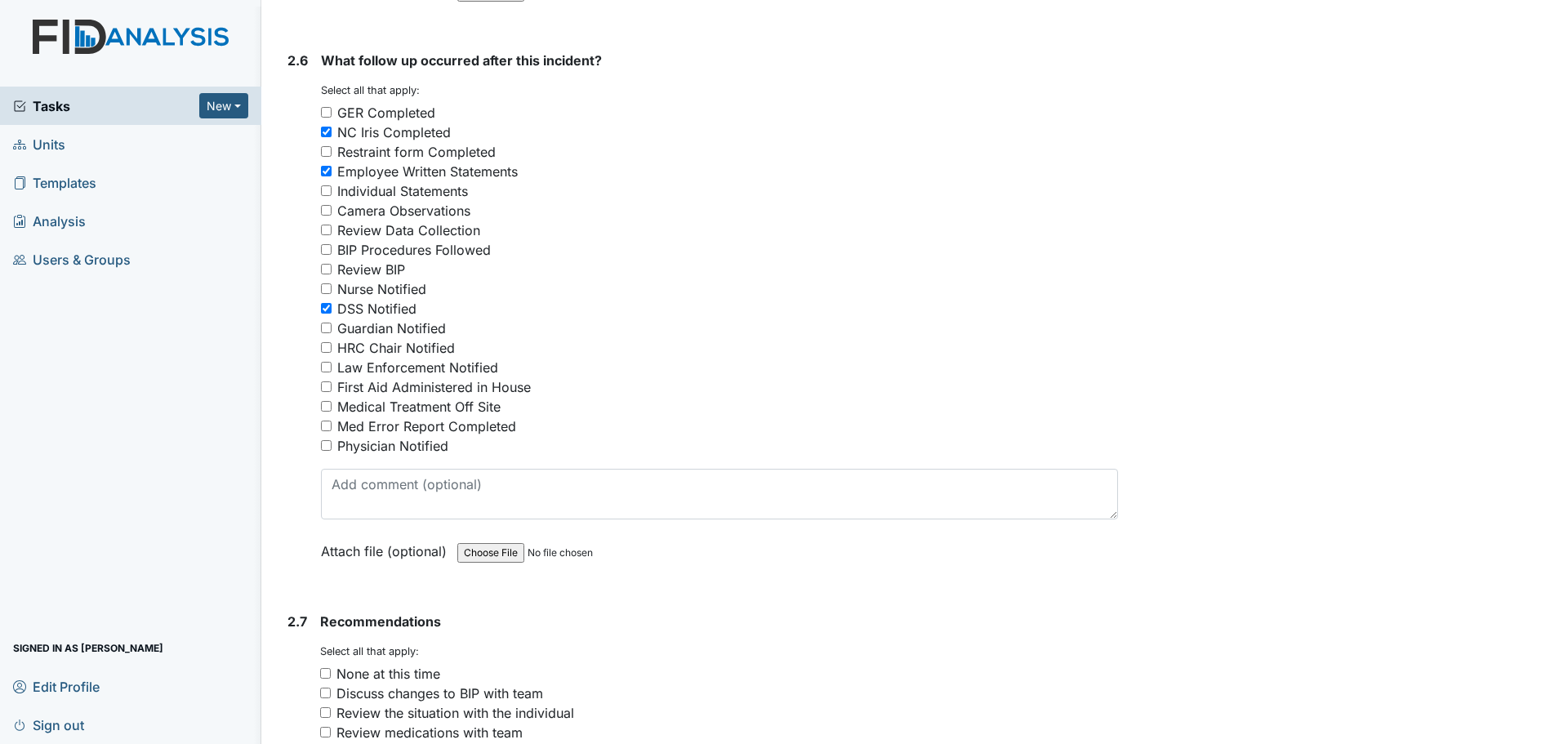
click at [331, 330] on input "Guardian Notified" at bounding box center [326, 327] width 11 height 11
checkbox input "true"
click at [396, 367] on div "Law Enforcement Notified" at bounding box center [418, 367] width 161 height 20
click at [331, 367] on input "Law Enforcement Notified" at bounding box center [326, 367] width 11 height 11
checkbox input "true"
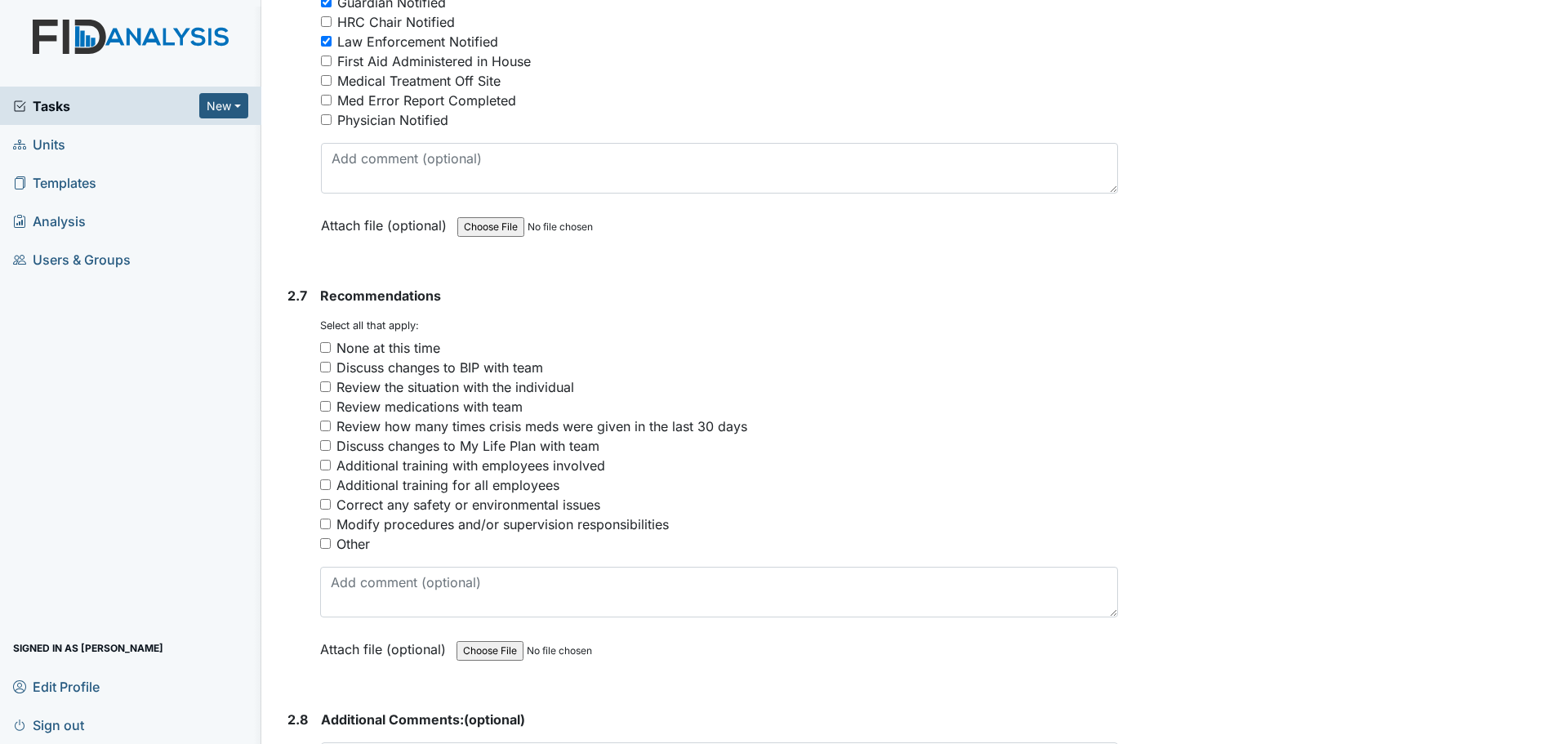
scroll to position [4164, 0]
click at [408, 465] on div "Additional training with employees involved" at bounding box center [471, 465] width 269 height 20
click at [330, 465] on input "Additional training with employees involved" at bounding box center [325, 464] width 11 height 11
checkbox input "true"
click at [403, 483] on div "Additional training for all employees" at bounding box center [448, 484] width 223 height 20
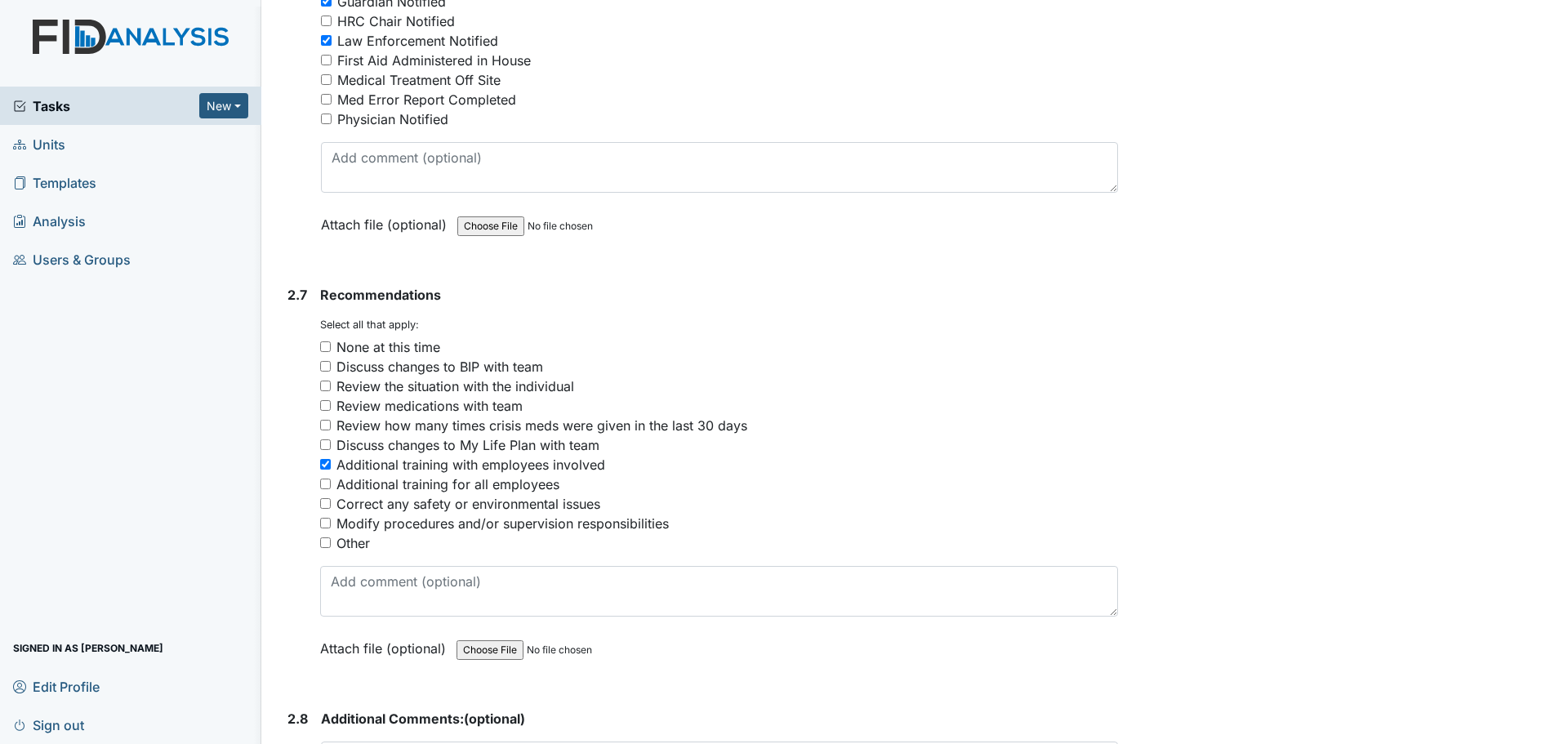
click at [330, 483] on input "Additional training for all employees" at bounding box center [325, 483] width 11 height 11
checkbox input "true"
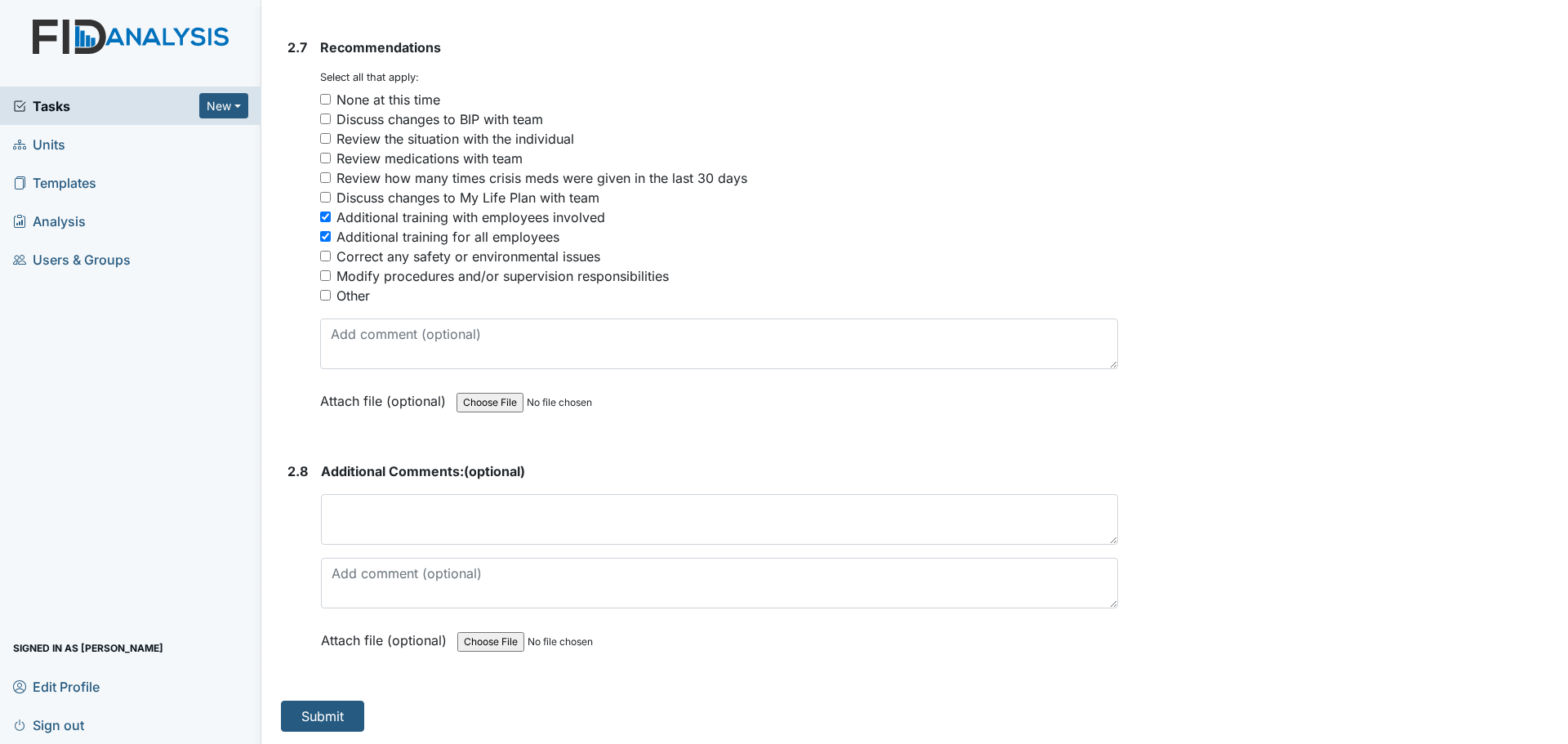
scroll to position [4411, 0]
click at [342, 718] on button "Submit" at bounding box center [322, 714] width 84 height 31
